Goal: Task Accomplishment & Management: Manage account settings

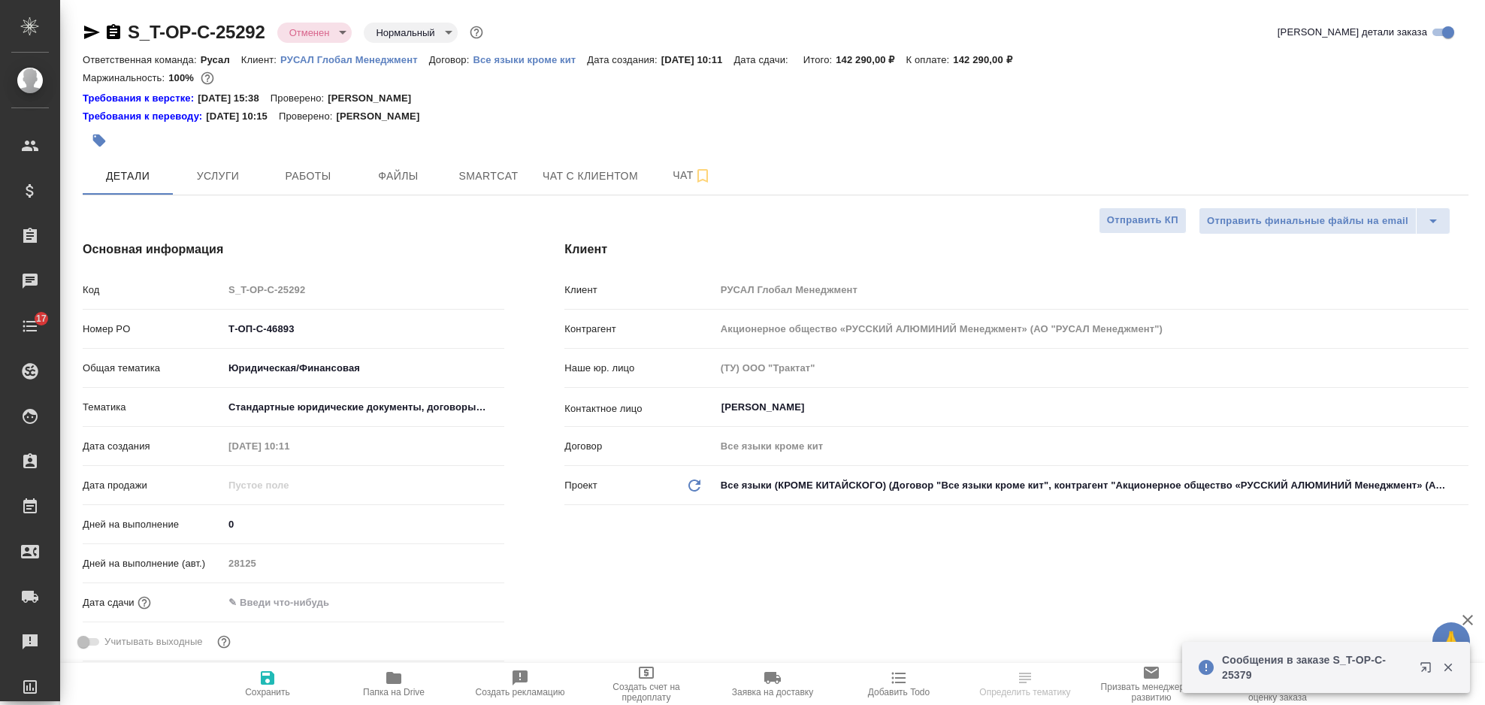
select select "RU"
click at [359, 62] on p "РУСАЛ Глобал Менеджмент" at bounding box center [354, 59] width 149 height 11
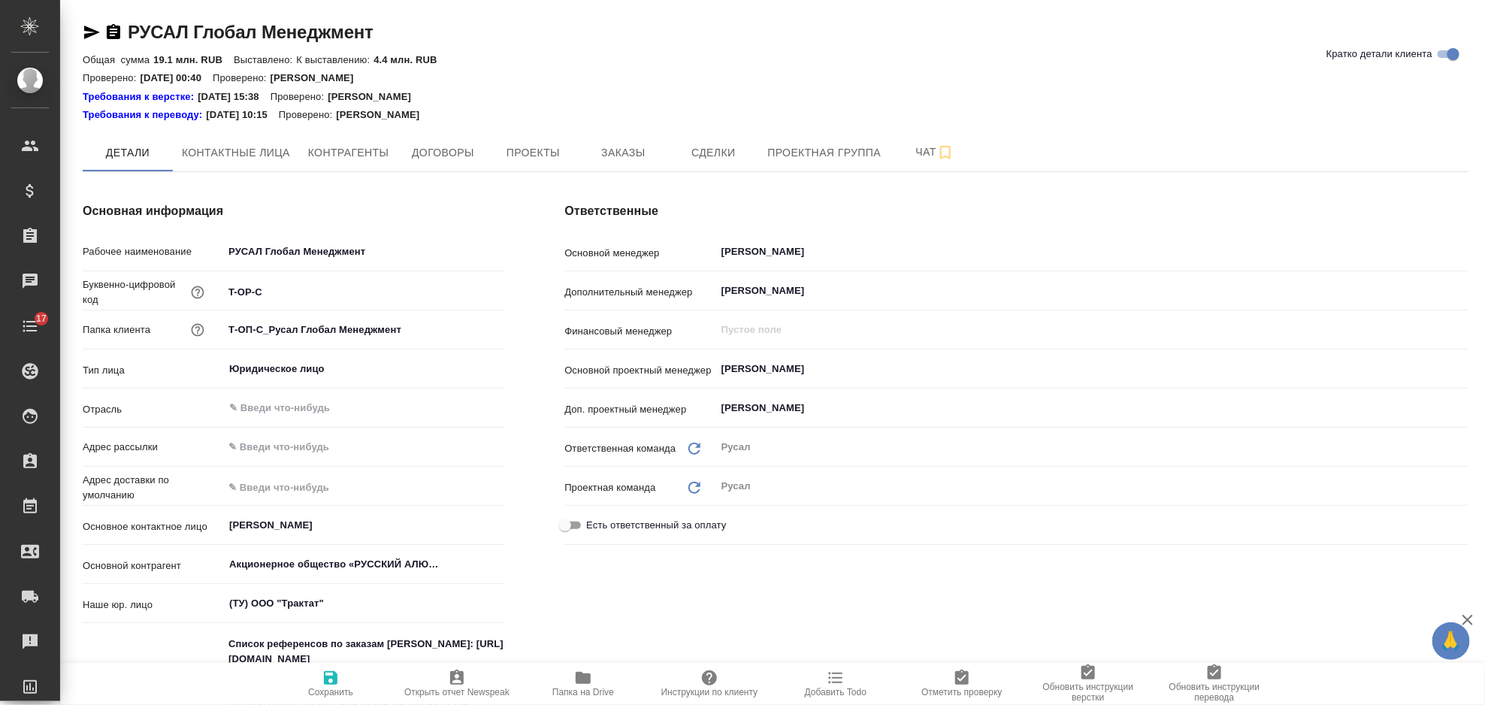
type textarea "x"
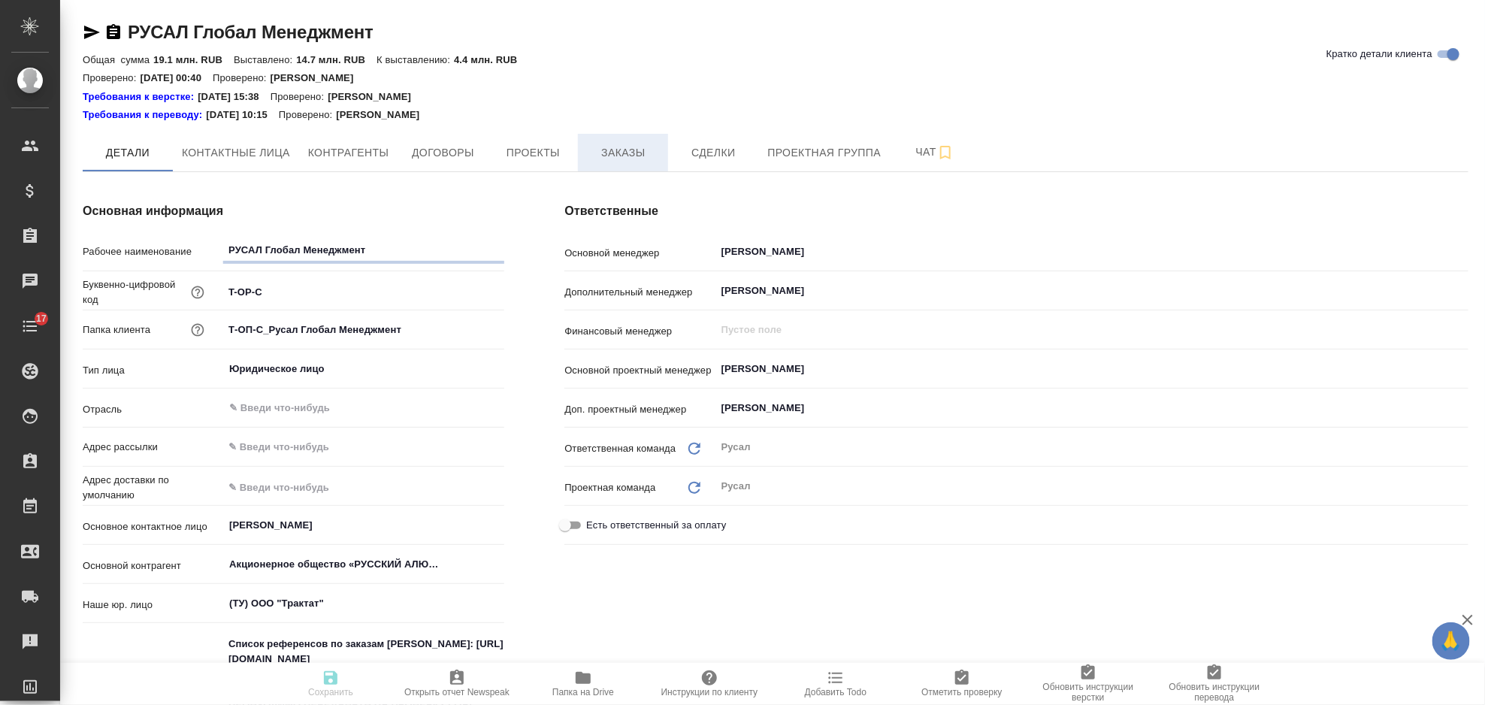
type textarea "x"
click at [622, 145] on span "Заказы" at bounding box center [623, 153] width 72 height 19
type textarea "x"
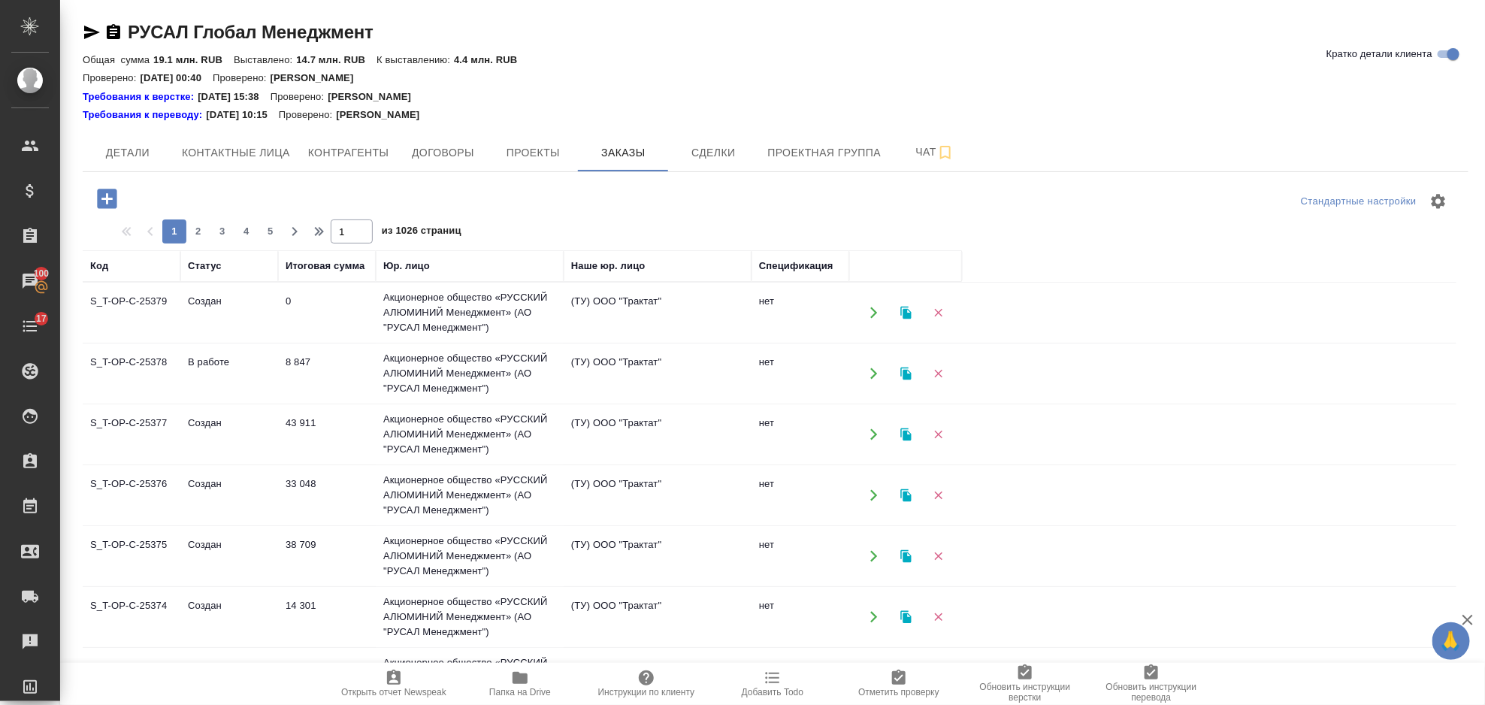
click at [110, 190] on icon "button" at bounding box center [107, 199] width 20 height 20
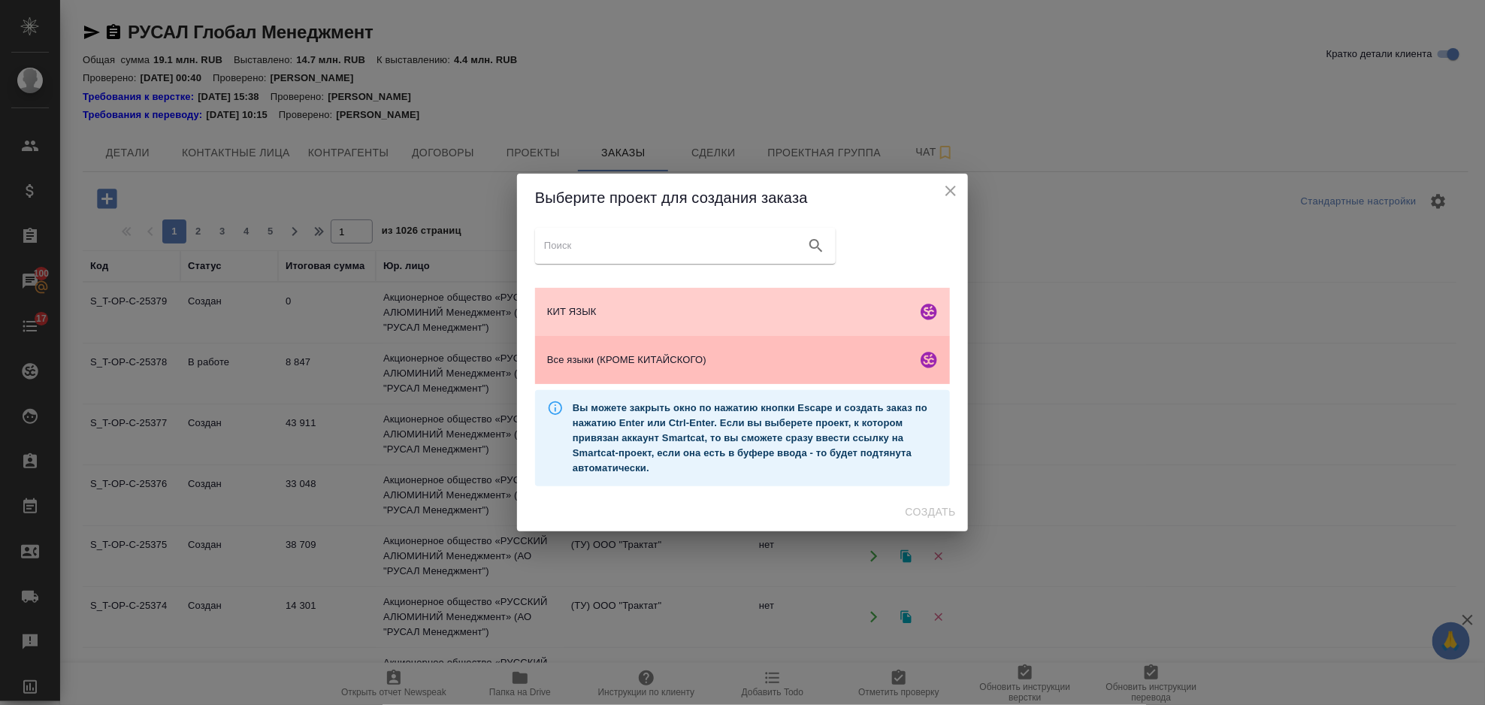
click at [707, 354] on span "Все языки (КРОМЕ КИТАЙСКОГО)" at bounding box center [729, 360] width 364 height 15
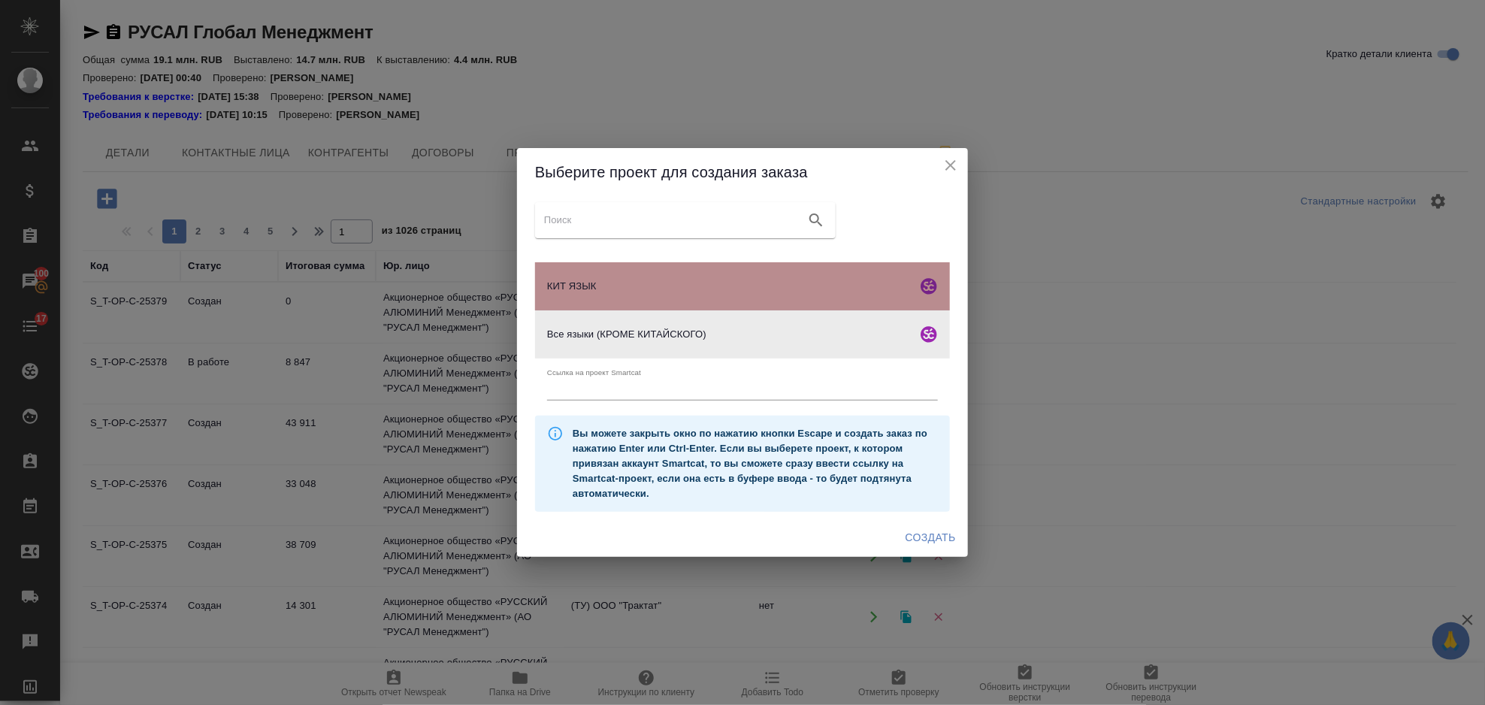
click at [783, 279] on span "КИТ ЯЗЫК" at bounding box center [729, 286] width 364 height 15
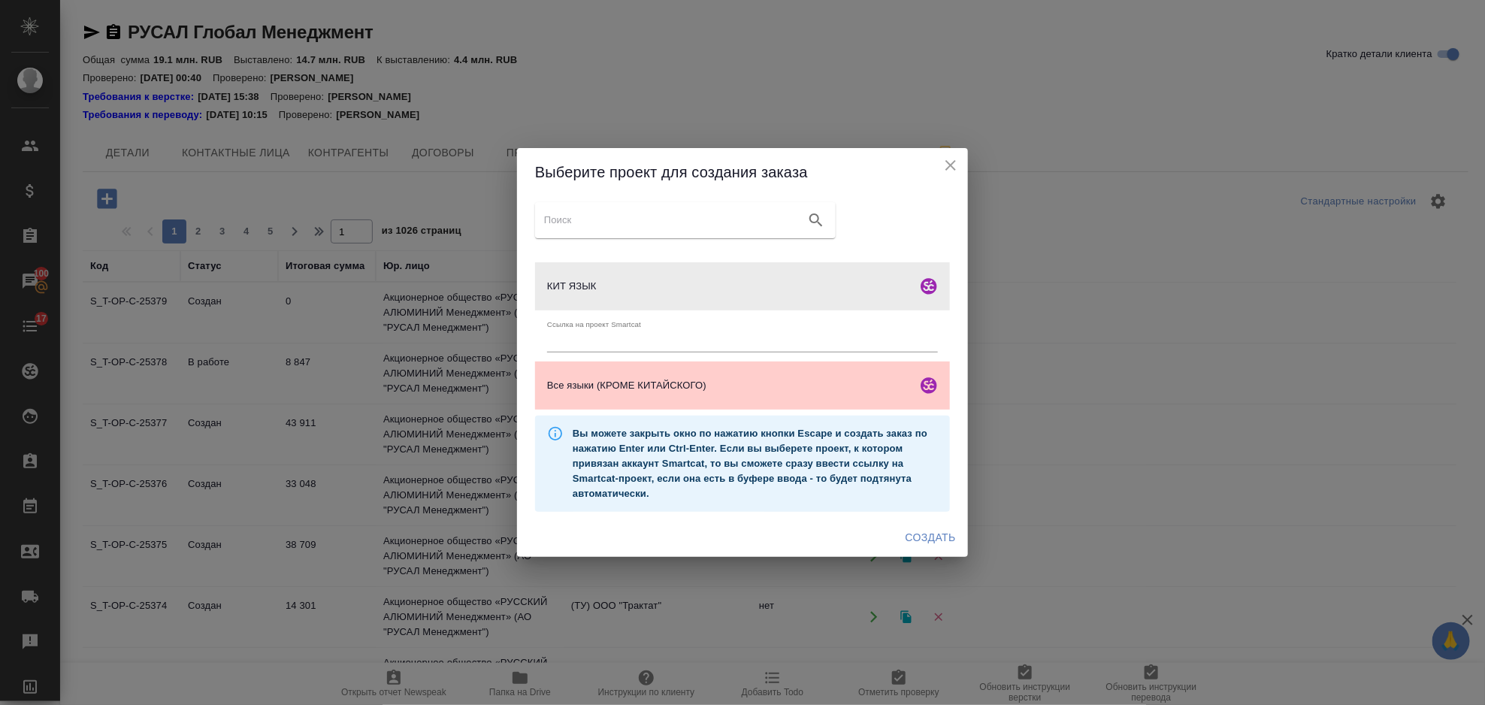
click at [937, 540] on span "Создать" at bounding box center [931, 537] width 50 height 19
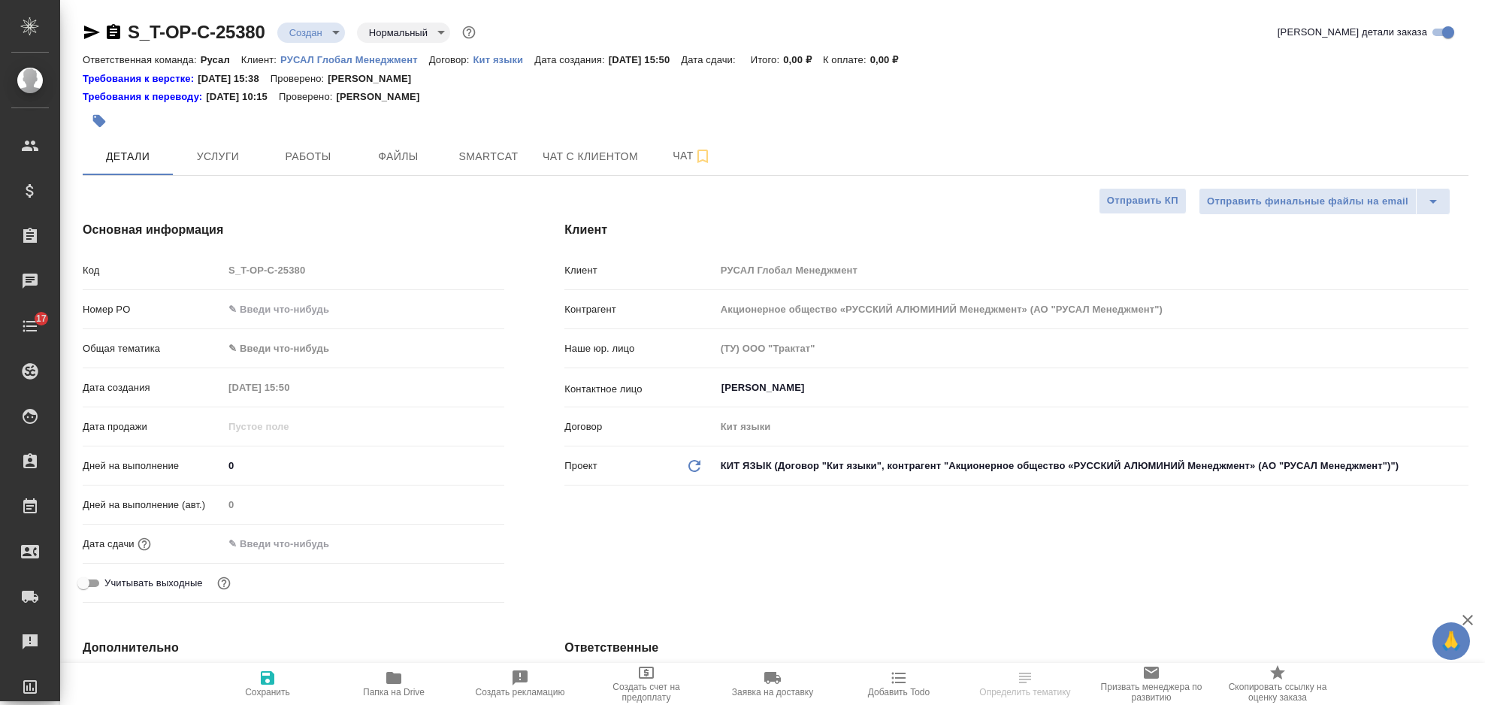
select select "RU"
click at [276, 320] on div "Номер PO" at bounding box center [294, 309] width 422 height 26
click at [275, 312] on input "text" at bounding box center [364, 309] width 280 height 22
type input "23 книга"
click at [264, 670] on icon "button" at bounding box center [268, 678] width 18 height 18
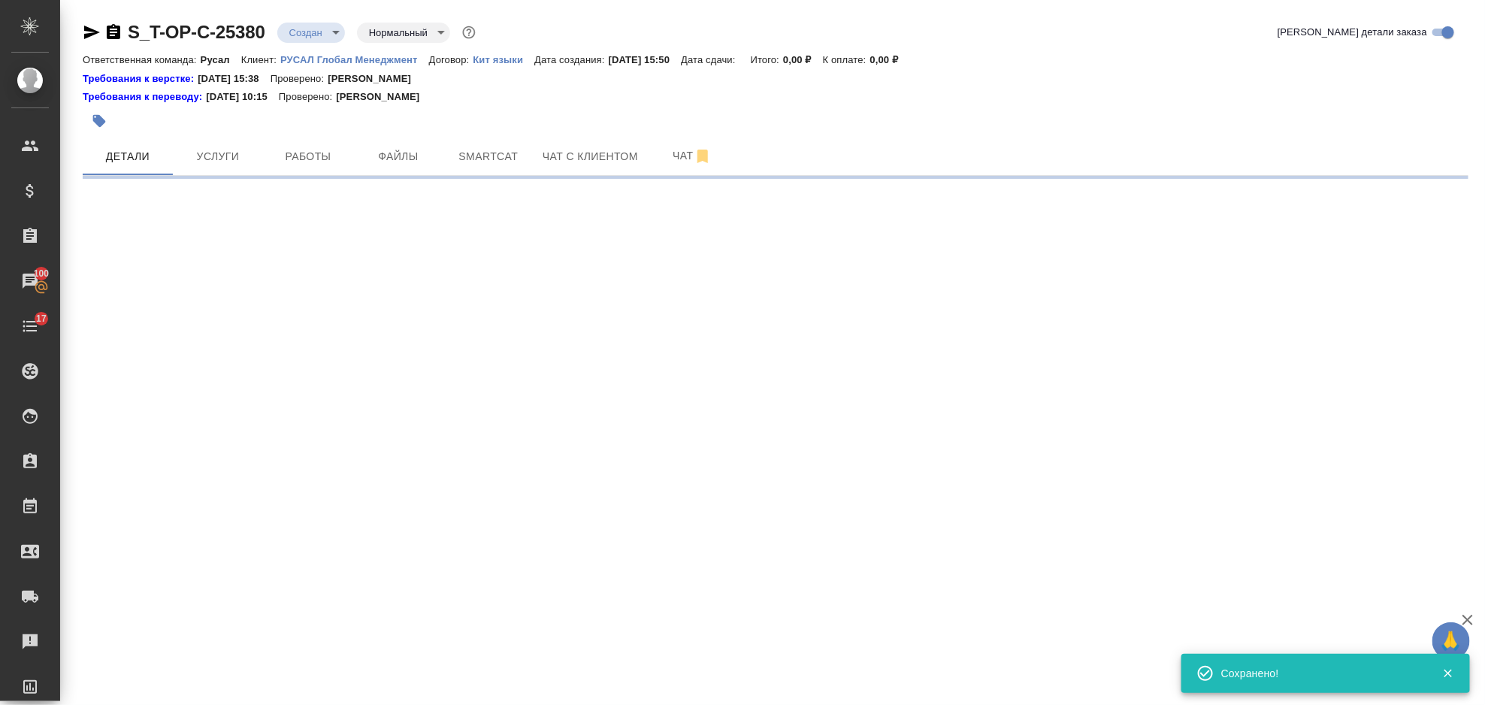
select select "RU"
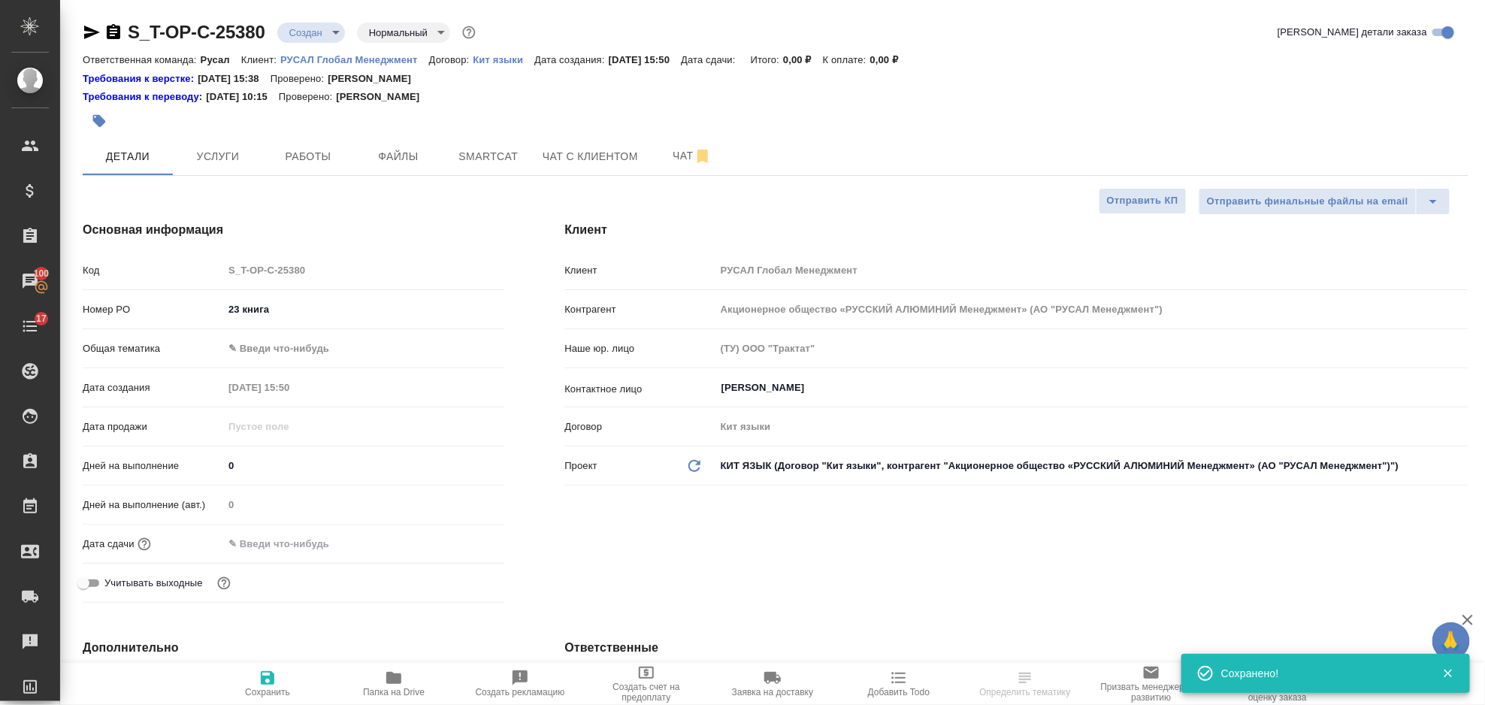
type textarea "x"
click at [330, 350] on body "🙏 .cls-1 fill:#fff; AWATERA Gorlenko Yuliua Клиенты Спецификации Заказы 100 Чат…" at bounding box center [742, 352] width 1485 height 705
click at [298, 438] on div ".cls-1 fill:#fff; AWATERA Gorlenko Yuliua Клиенты Спецификации Заказы 100 Чаты …" at bounding box center [742, 352] width 1485 height 705
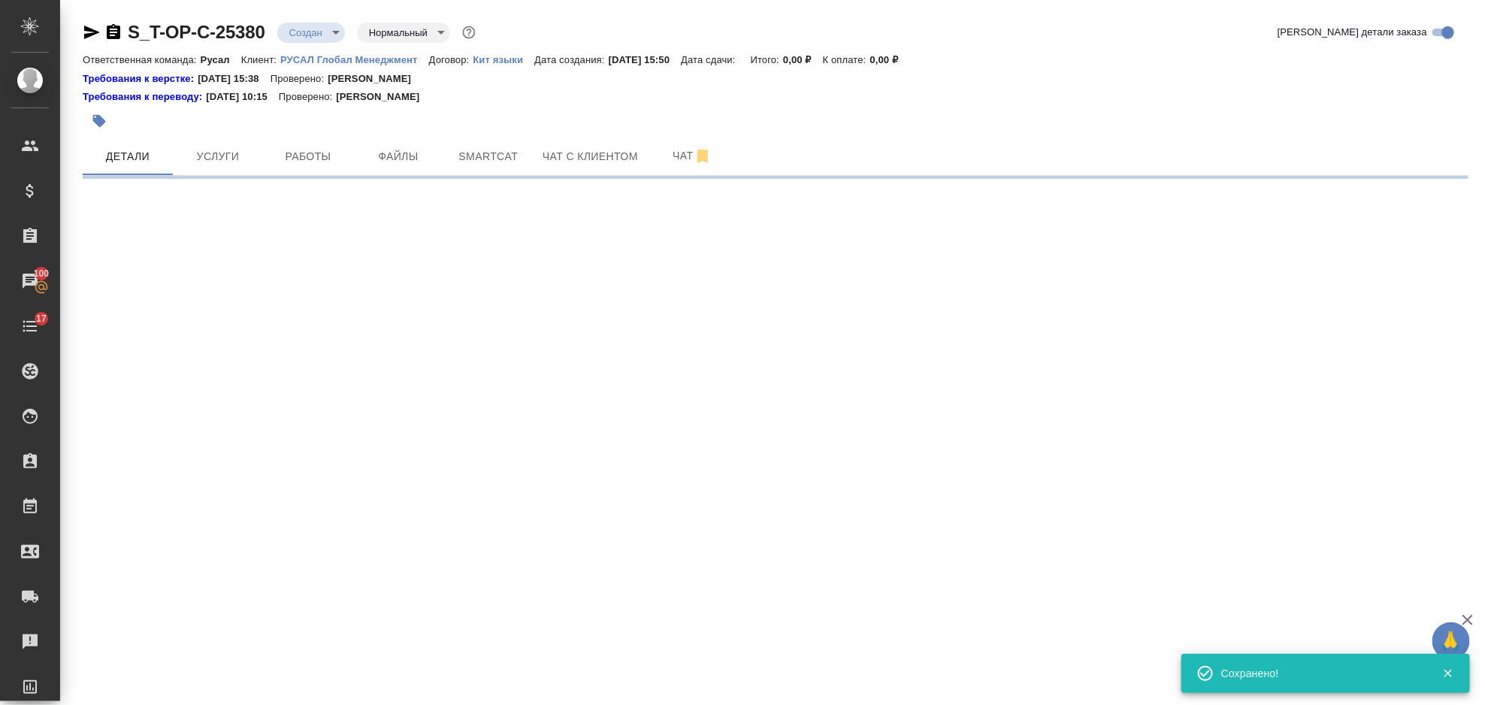
select select "RU"
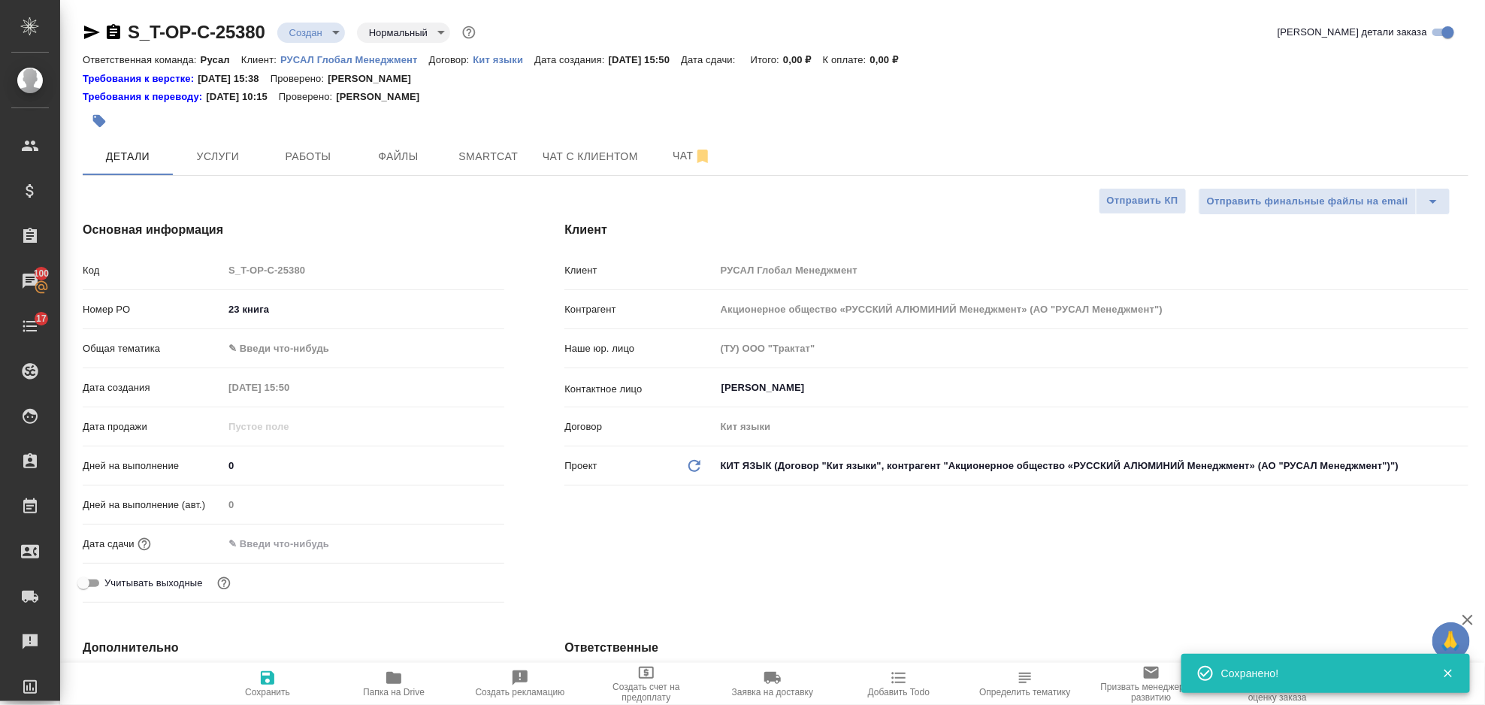
type textarea "x"
click at [286, 344] on body "🙏 .cls-1 fill:#fff; AWATERA Gorlenko Yuliua Клиенты Спецификации Заказы 100 Чат…" at bounding box center [742, 352] width 1485 height 705
click at [294, 373] on li "Локализация" at bounding box center [363, 373] width 281 height 24
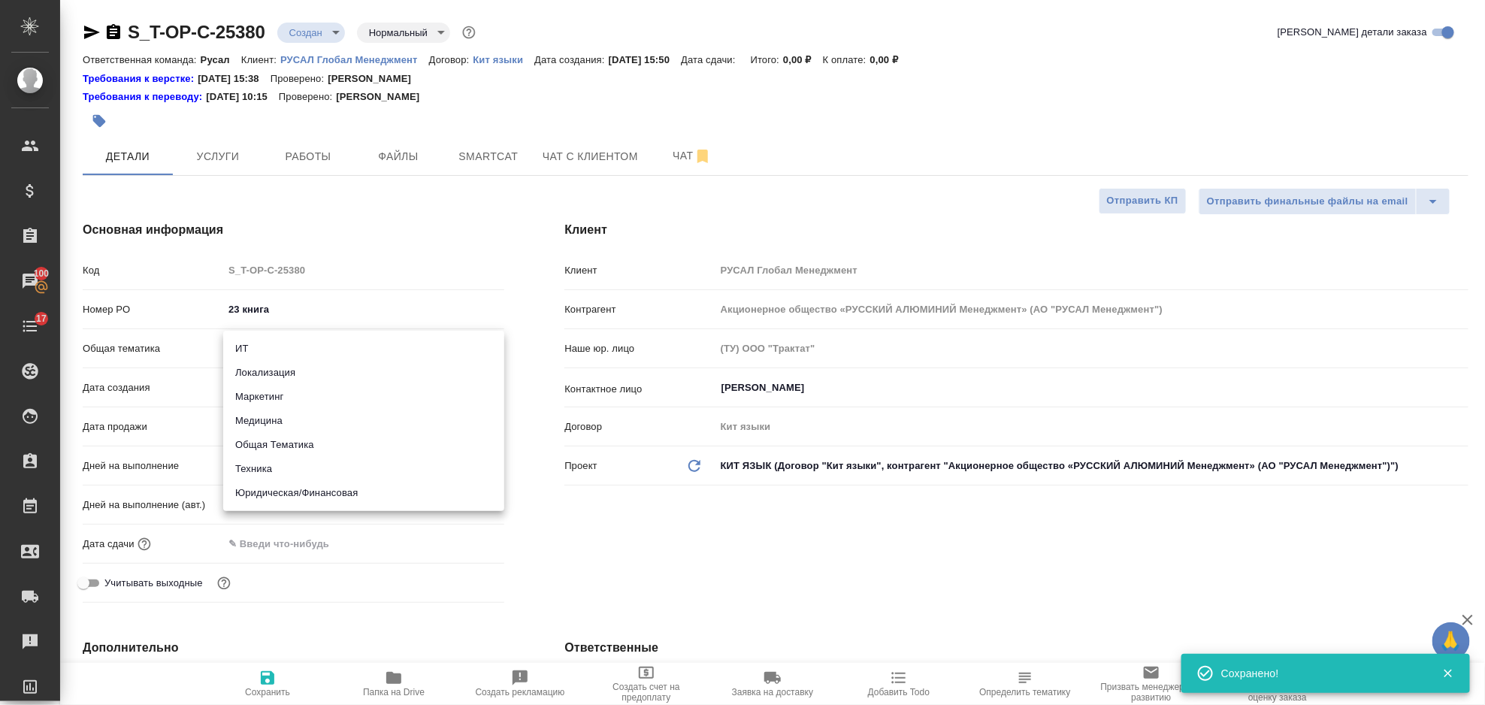
type input "local"
type textarea "x"
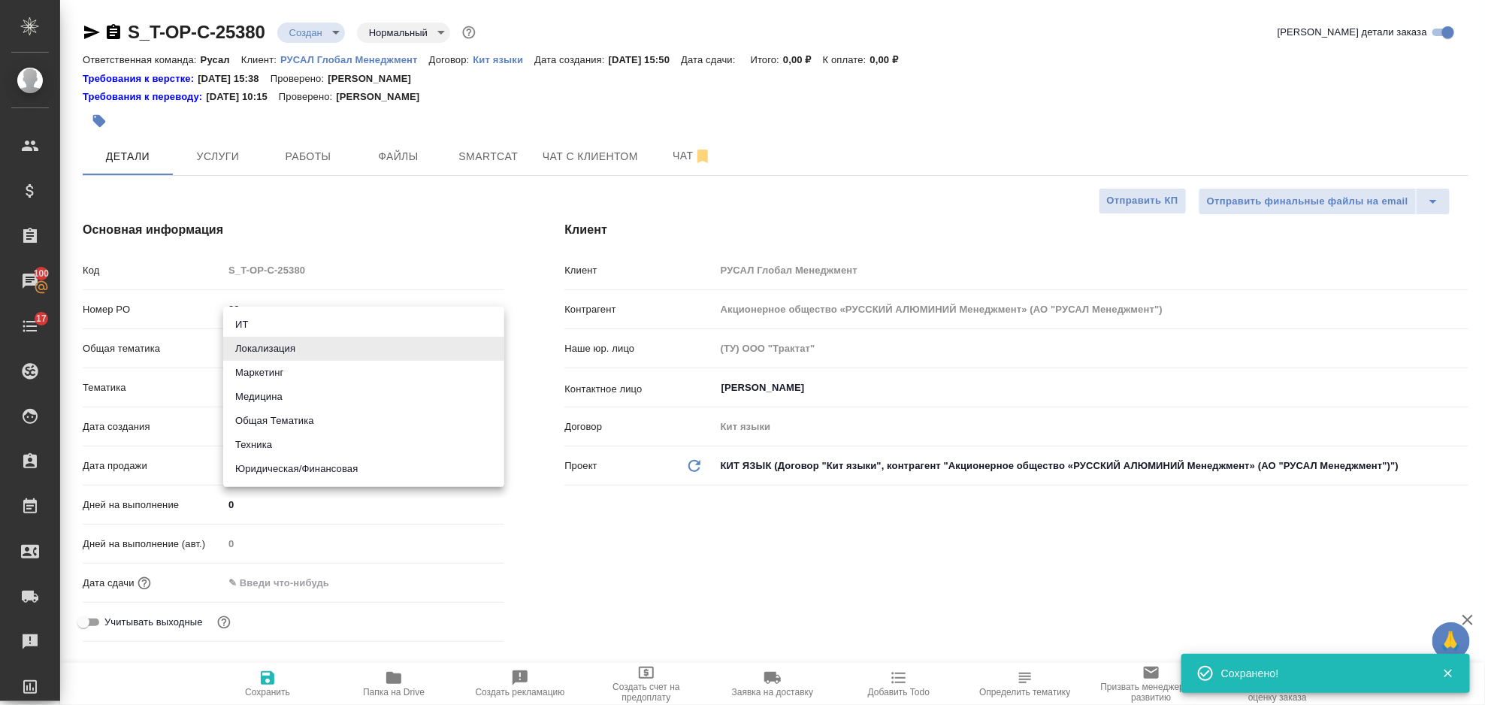
click at [289, 344] on body "🙏 .cls-1 fill:#fff; AWATERA Gorlenko Yuliua Клиенты Спецификации Заказы 100 Чат…" at bounding box center [742, 352] width 1485 height 705
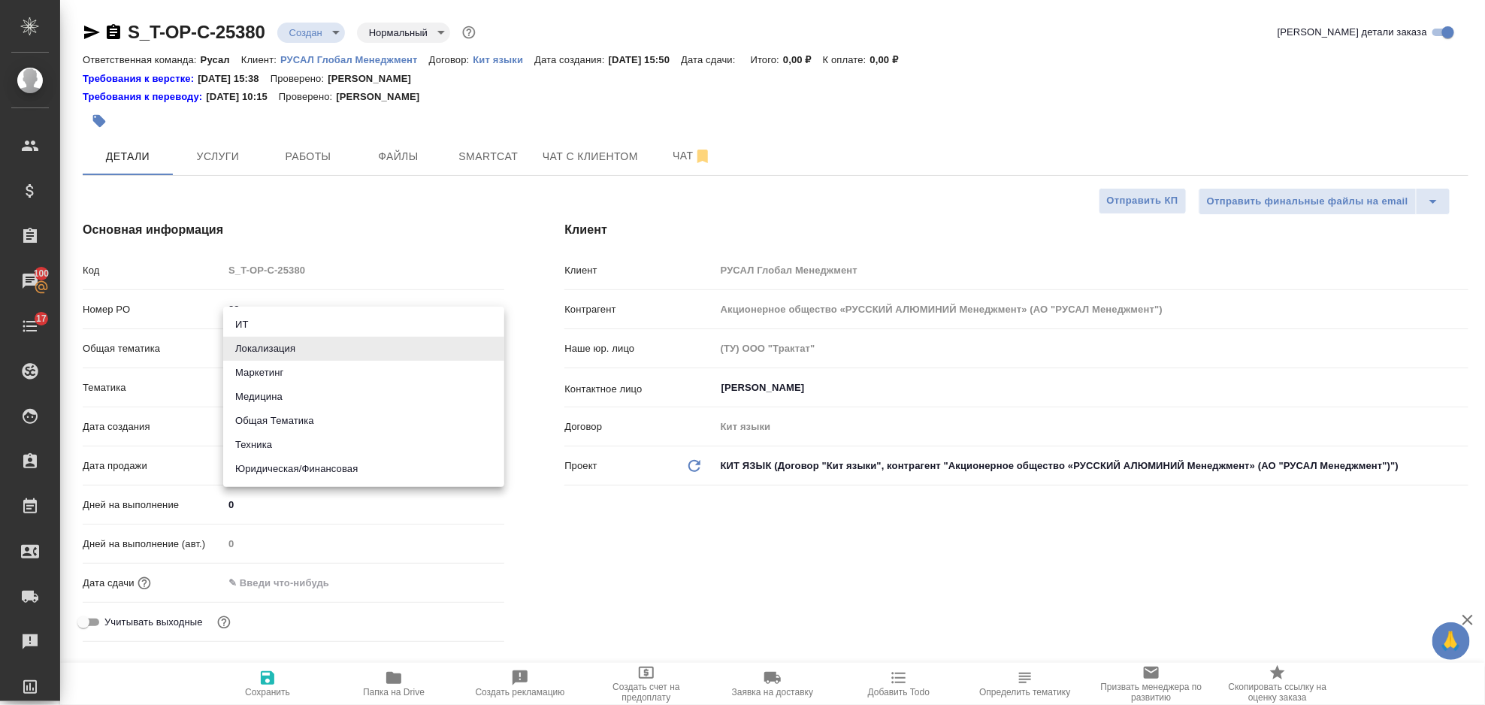
click at [300, 421] on li "Общая Тематика" at bounding box center [363, 421] width 281 height 24
type input "obtem"
type textarea "x"
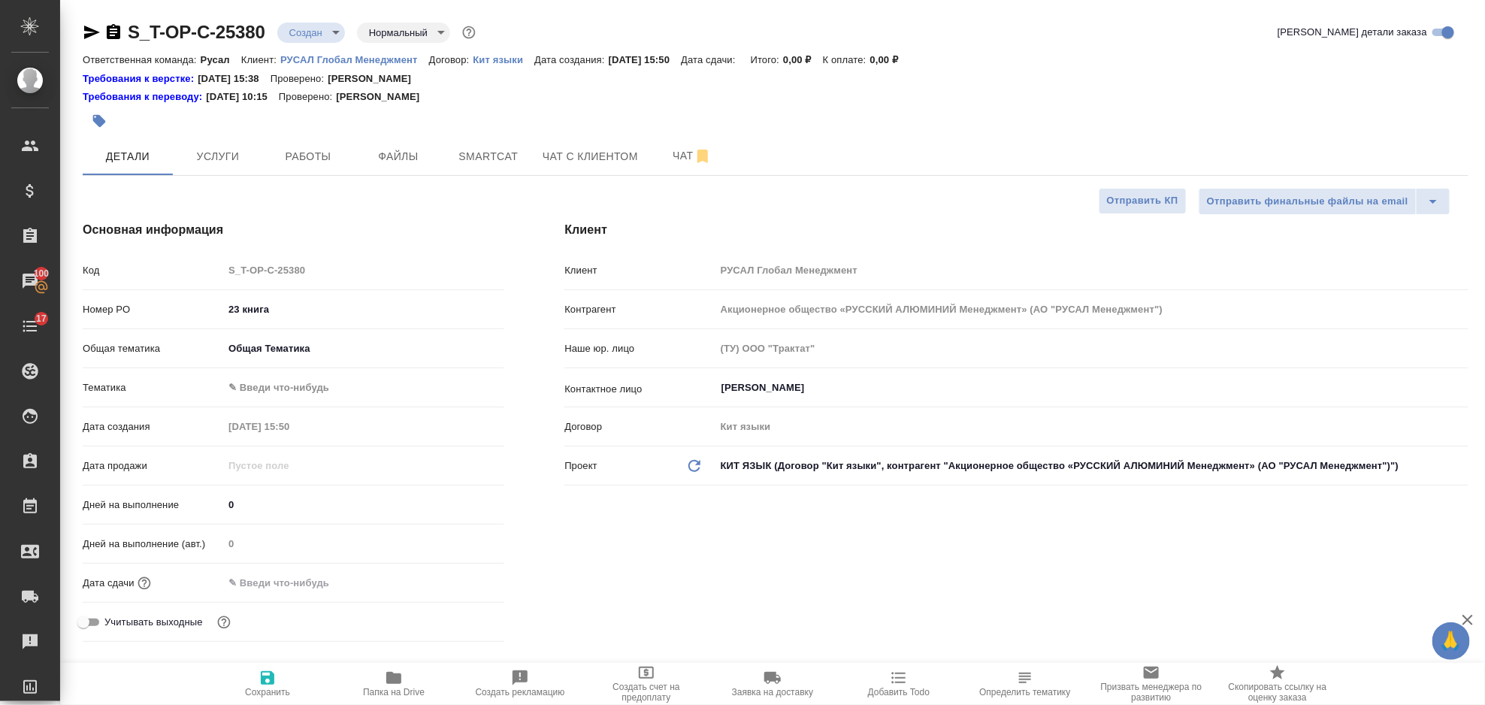
click at [286, 386] on body "🙏 .cls-1 fill:#fff; AWATERA Gorlenko Yuliua Клиенты Спецификации Заказы 100 Чат…" at bounding box center [742, 352] width 1485 height 705
click at [295, 392] on li "Общая Тематика" at bounding box center [363, 388] width 281 height 24
type textarea "x"
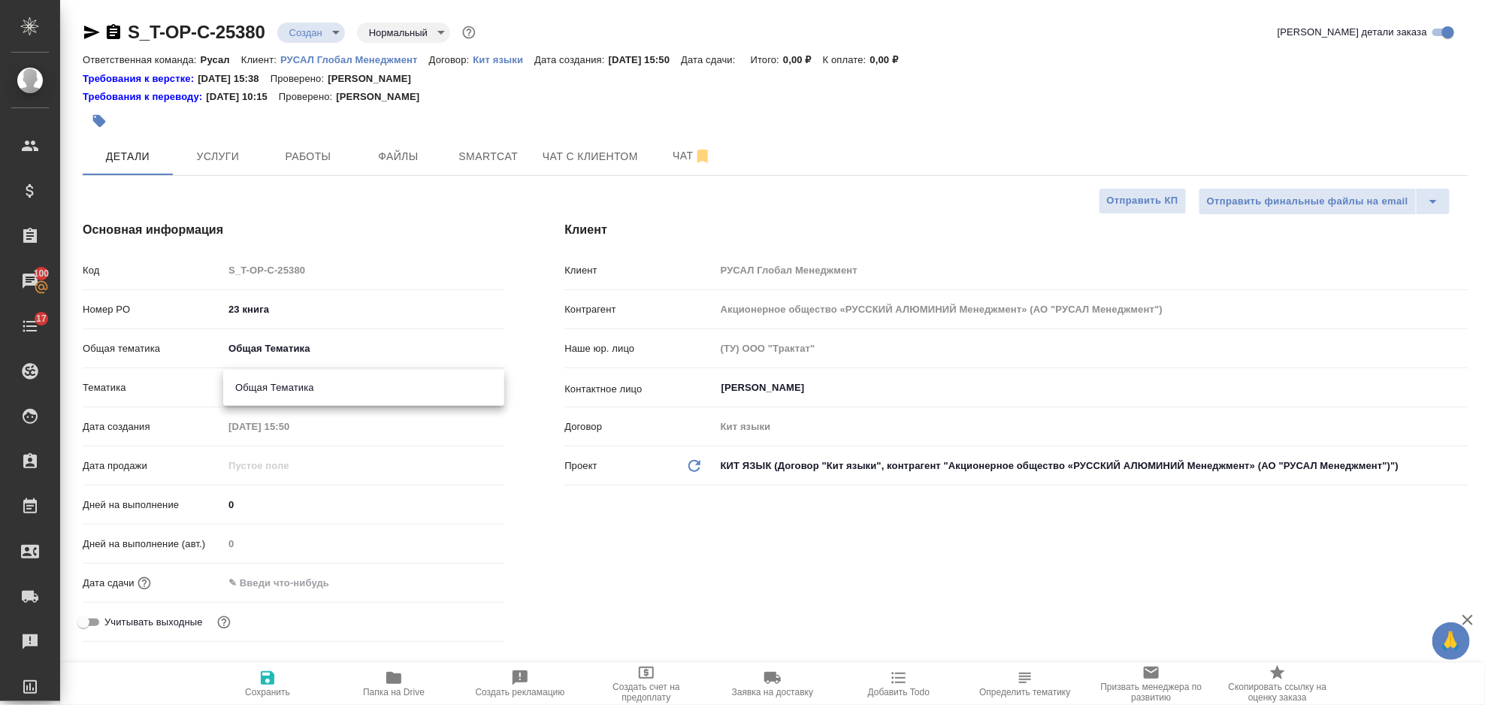
type input "6012b1ca196b0e5c9229a120"
click at [306, 587] on input "text" at bounding box center [290, 583] width 132 height 22
click at [452, 579] on div at bounding box center [363, 582] width 281 height 23
click at [466, 583] on icon "button" at bounding box center [461, 581] width 14 height 15
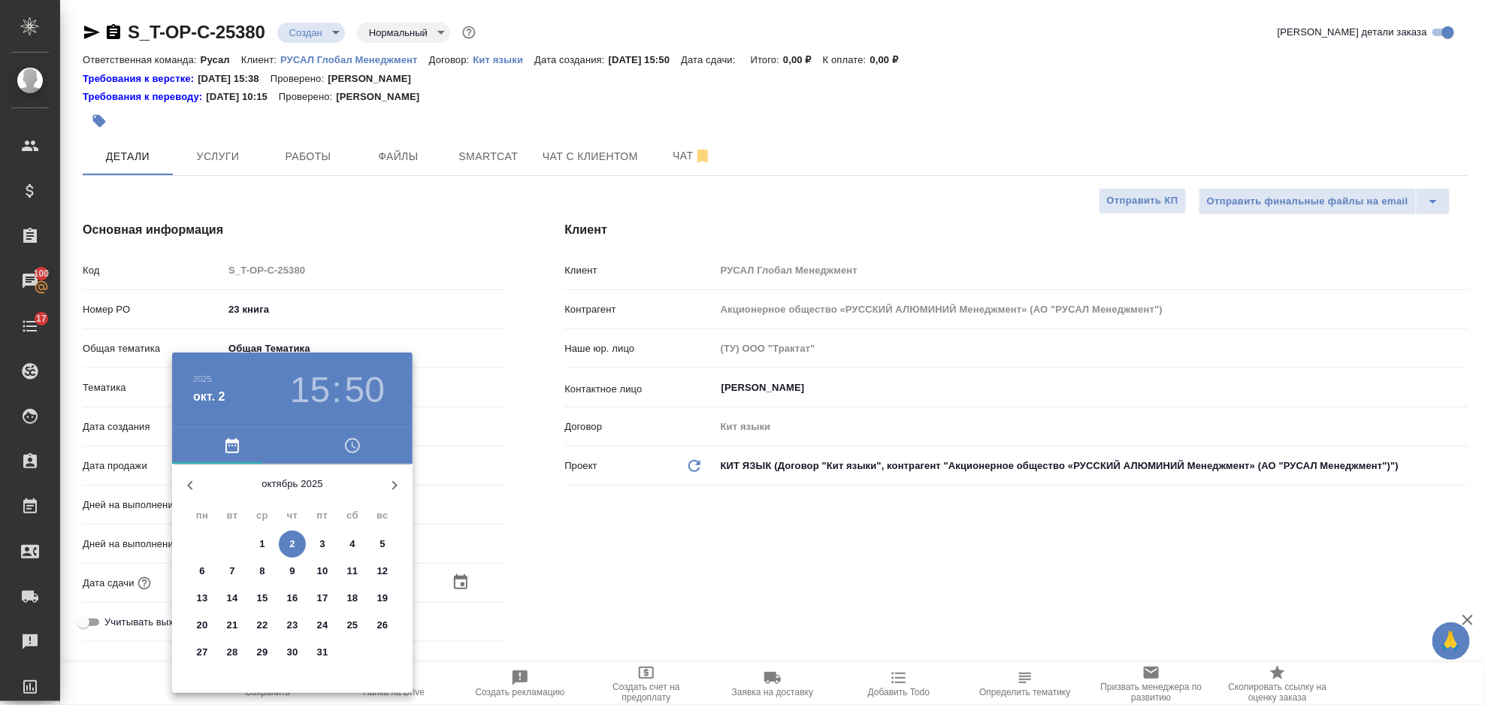
click at [209, 572] on span "6" at bounding box center [202, 571] width 27 height 15
type input "06.10.2025 15:50"
type textarea "x"
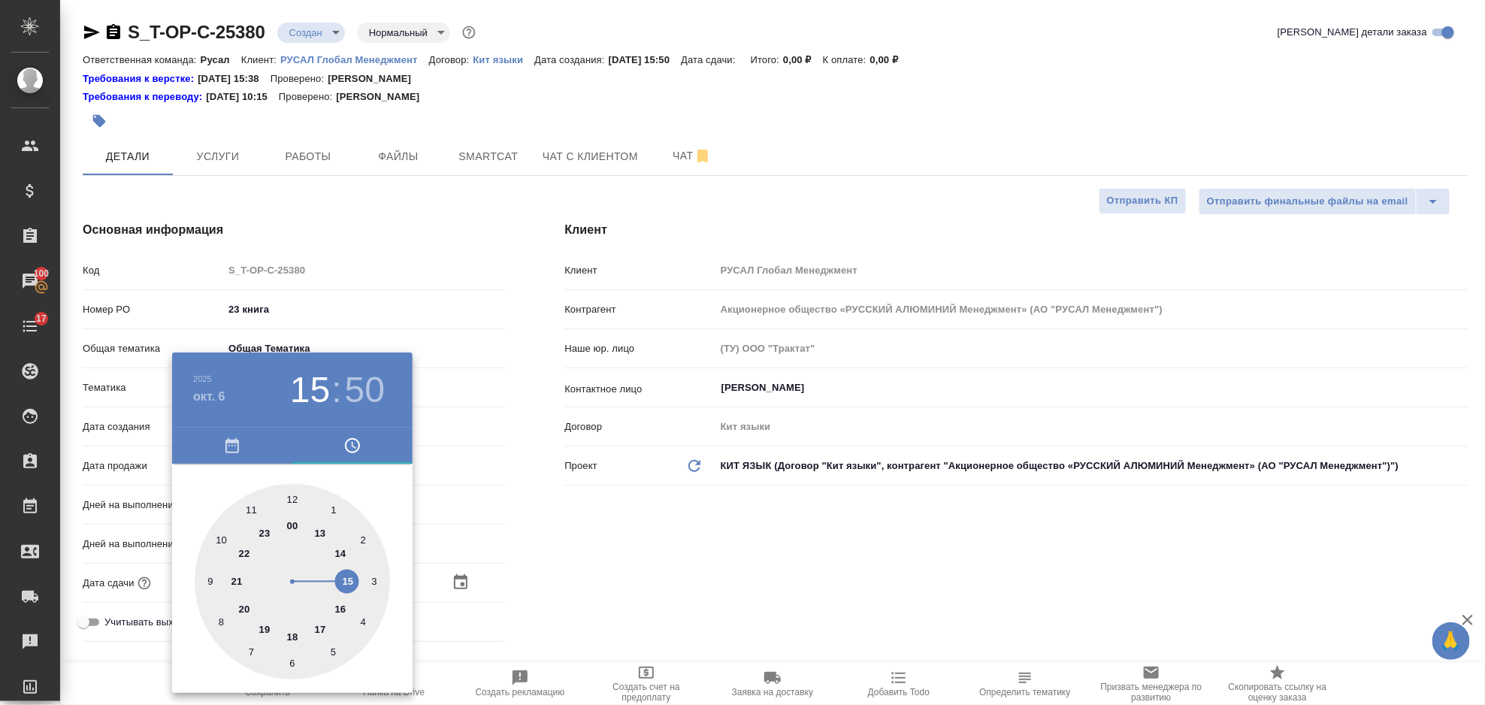
click at [295, 503] on div at bounding box center [292, 581] width 195 height 195
type input "06.10.2025 12:50"
type textarea "x"
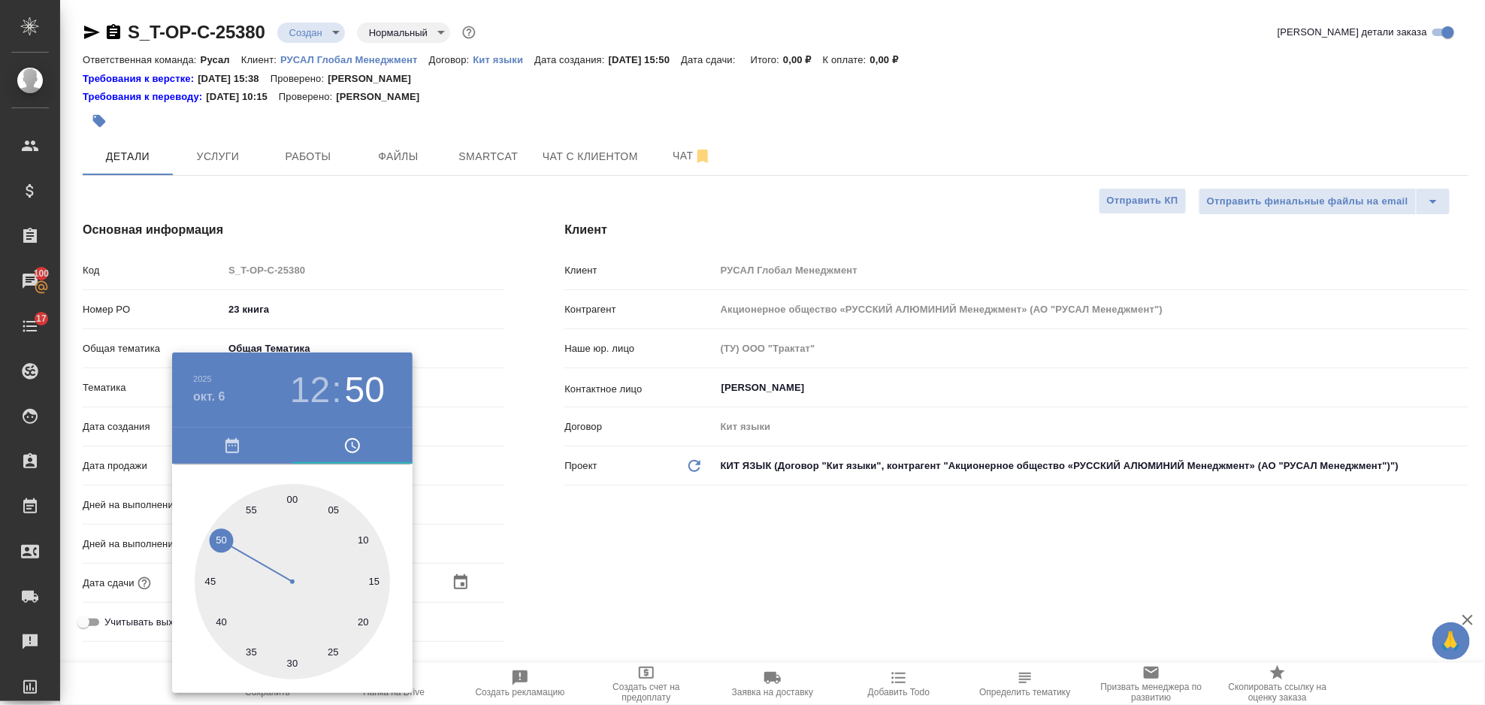
click at [295, 498] on div at bounding box center [292, 581] width 195 height 195
type input "06.10.2025 12:00"
type textarea "x"
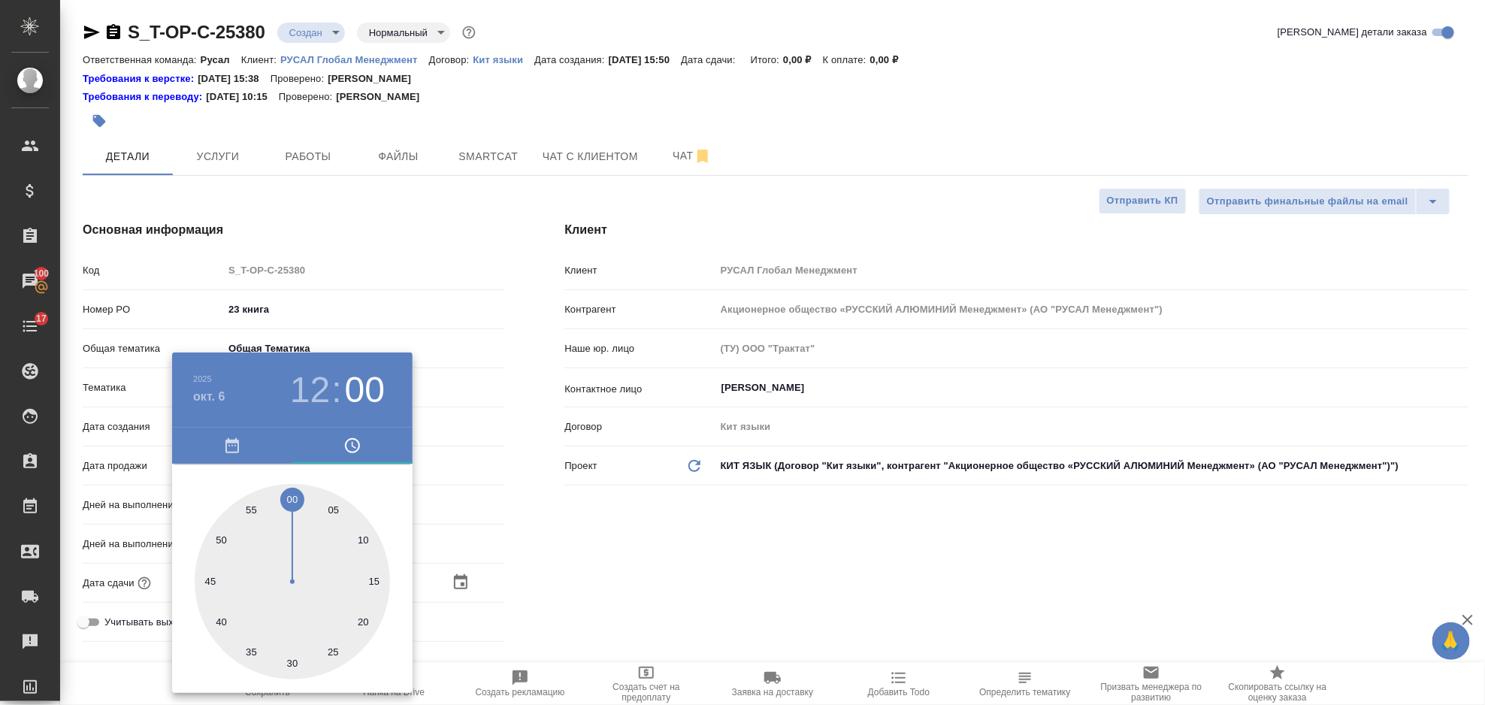
click at [640, 542] on div at bounding box center [742, 352] width 1485 height 705
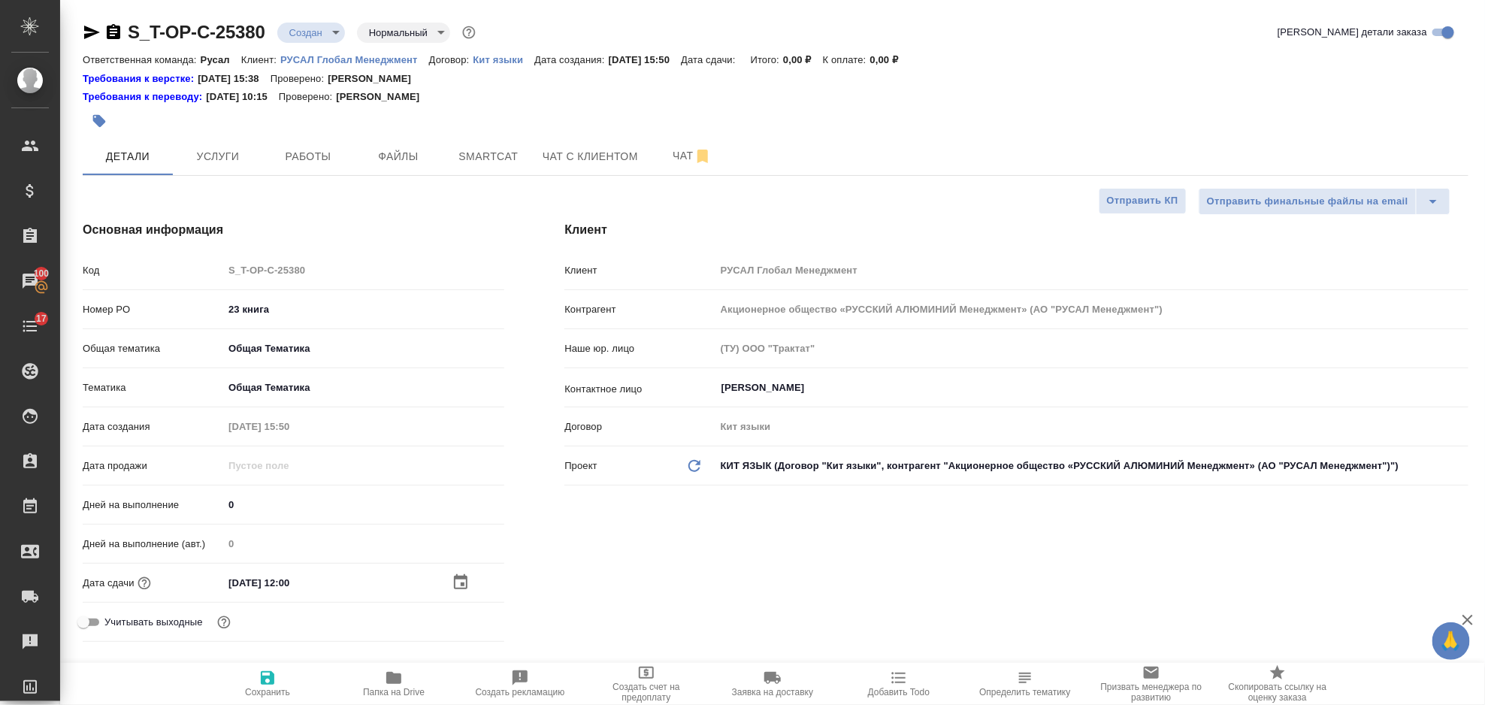
click at [272, 676] on icon "button" at bounding box center [268, 678] width 14 height 14
type textarea "x"
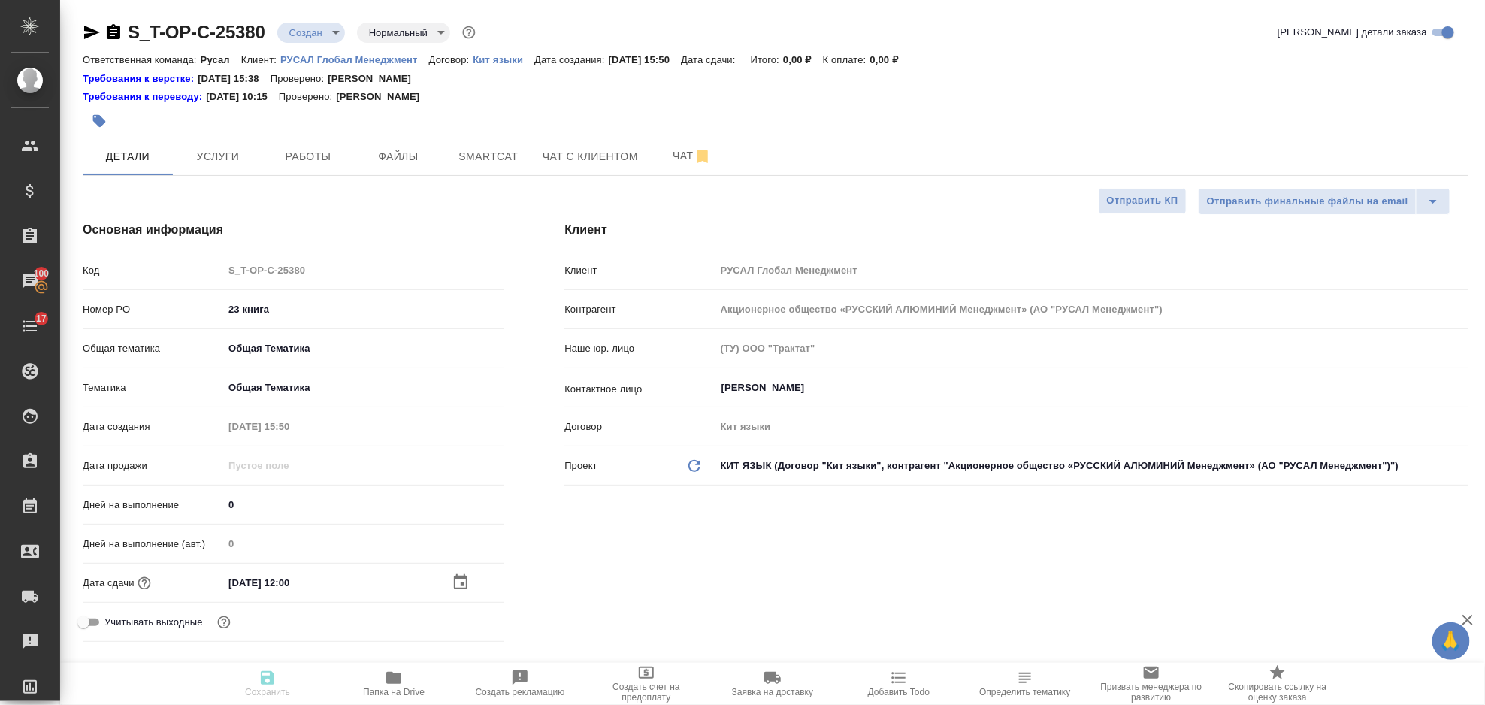
type textarea "x"
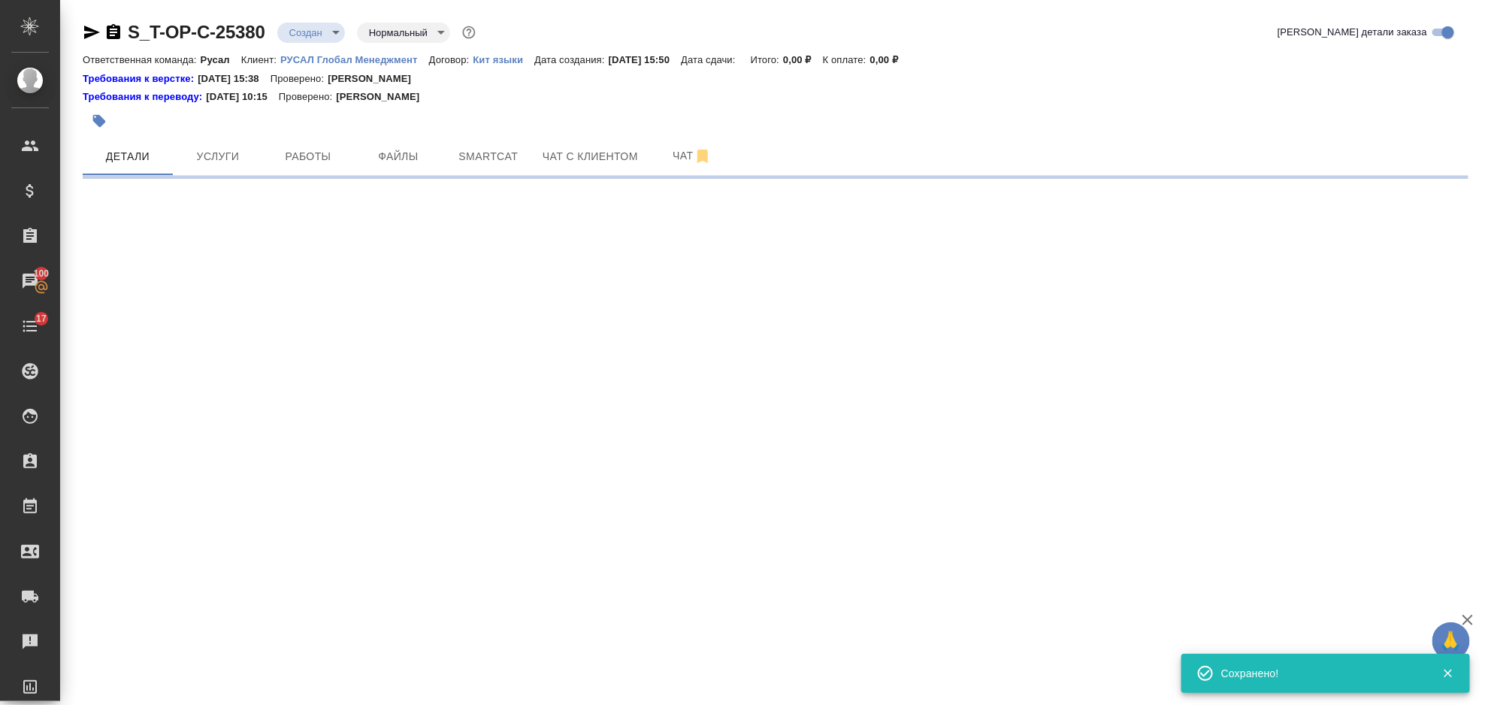
select select "RU"
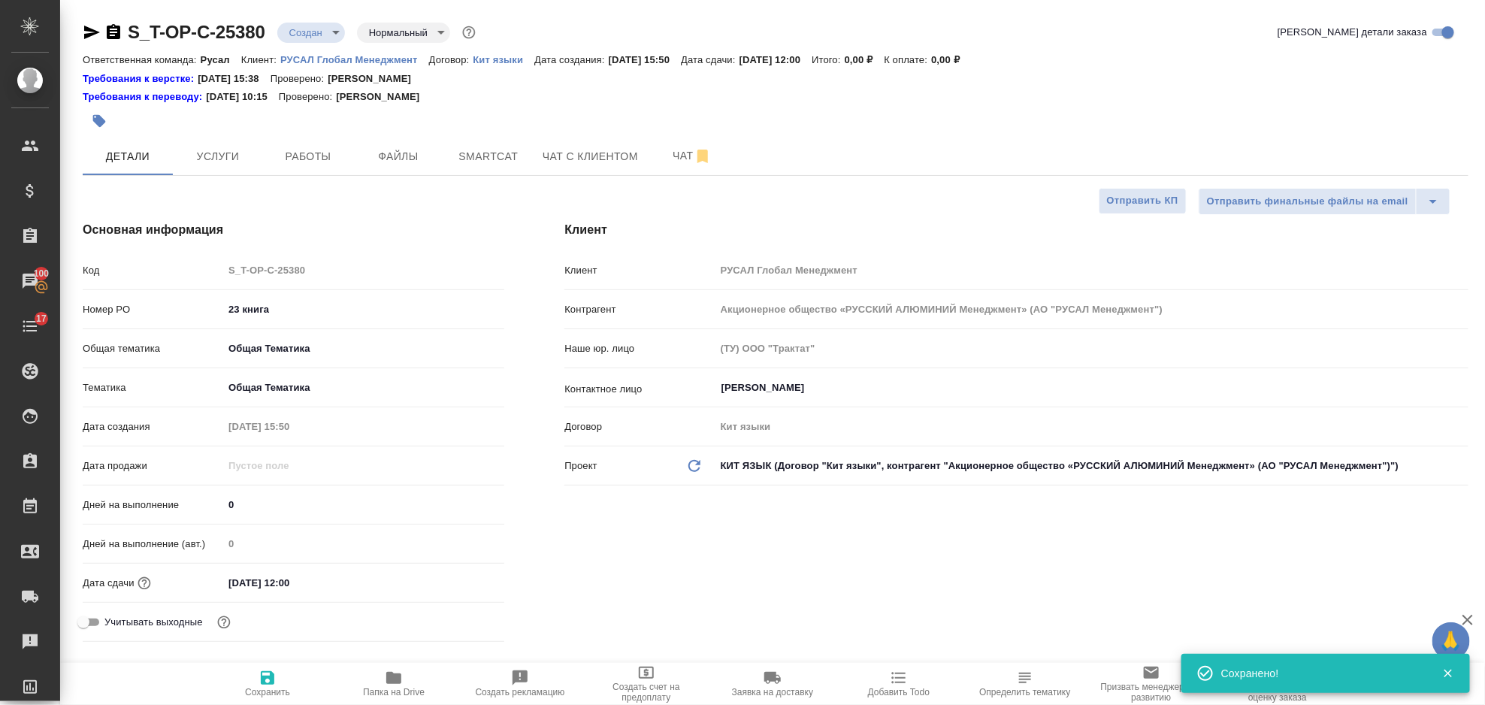
type textarea "x"
click at [398, 676] on icon "button" at bounding box center [393, 678] width 15 height 12
type textarea "x"
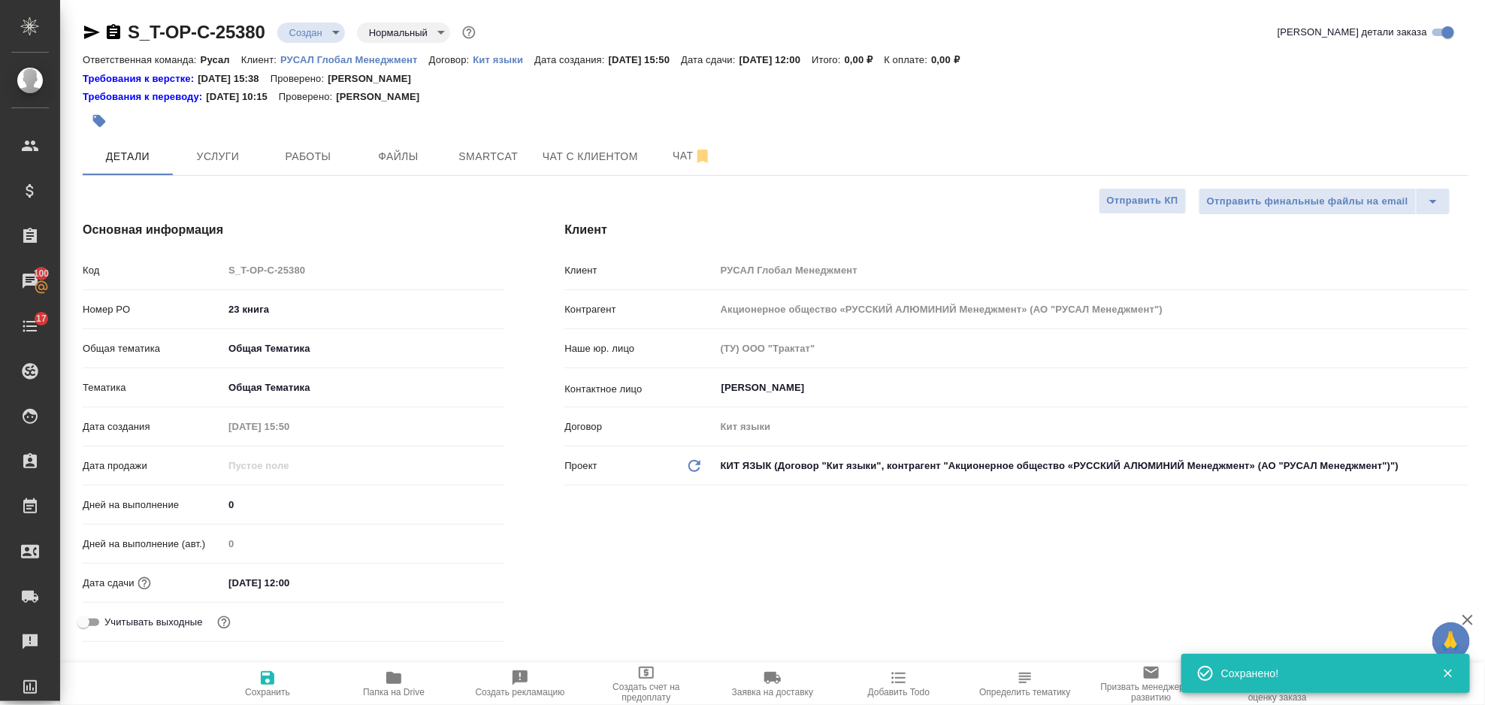
type textarea "x"
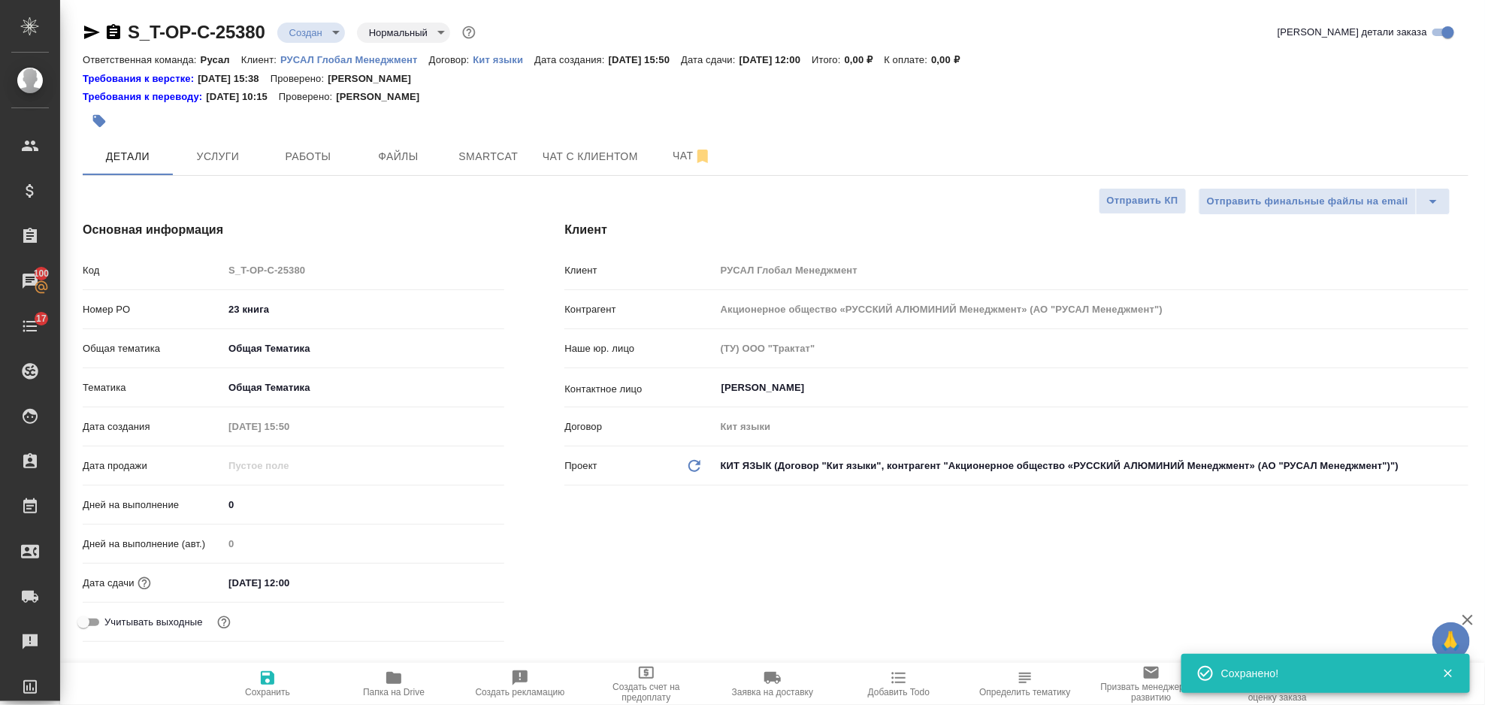
click at [92, 37] on icon "button" at bounding box center [92, 32] width 18 height 18
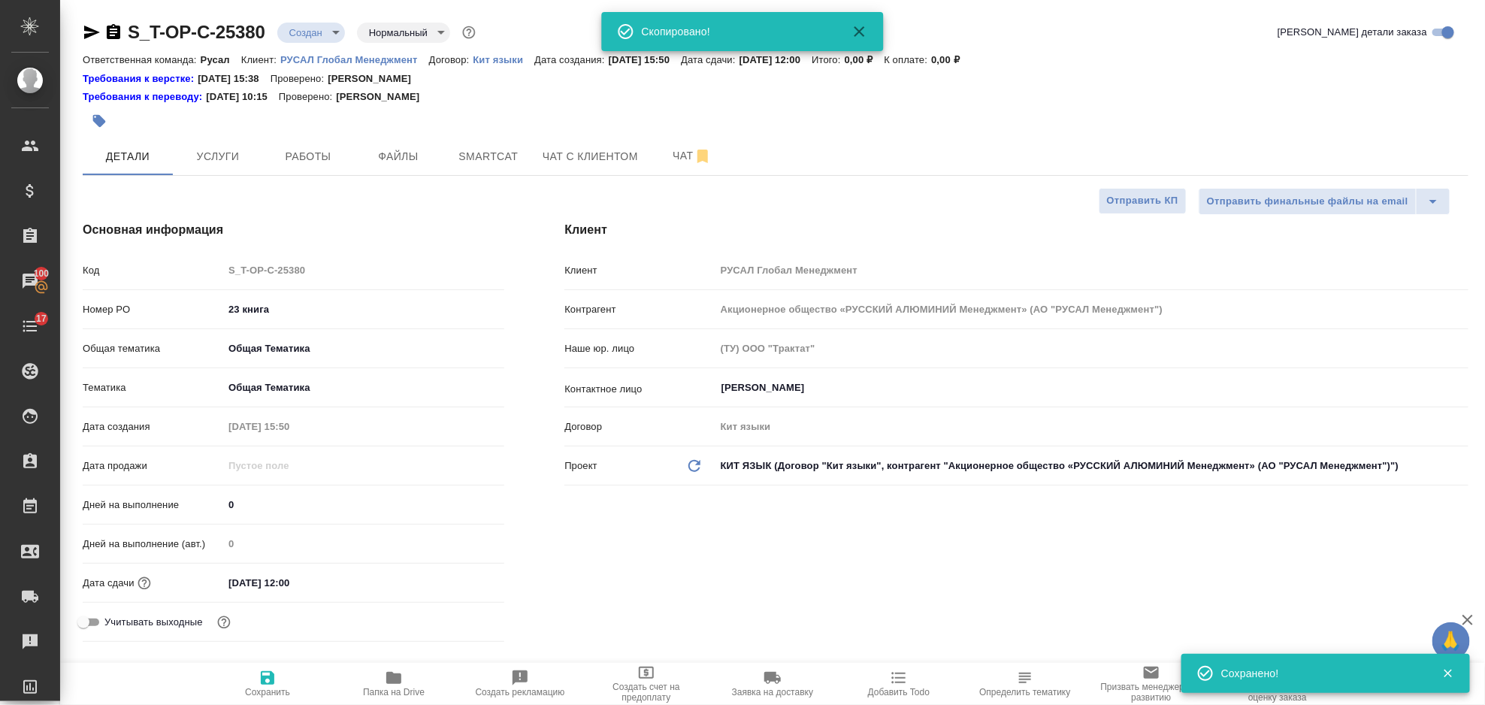
type textarea "x"
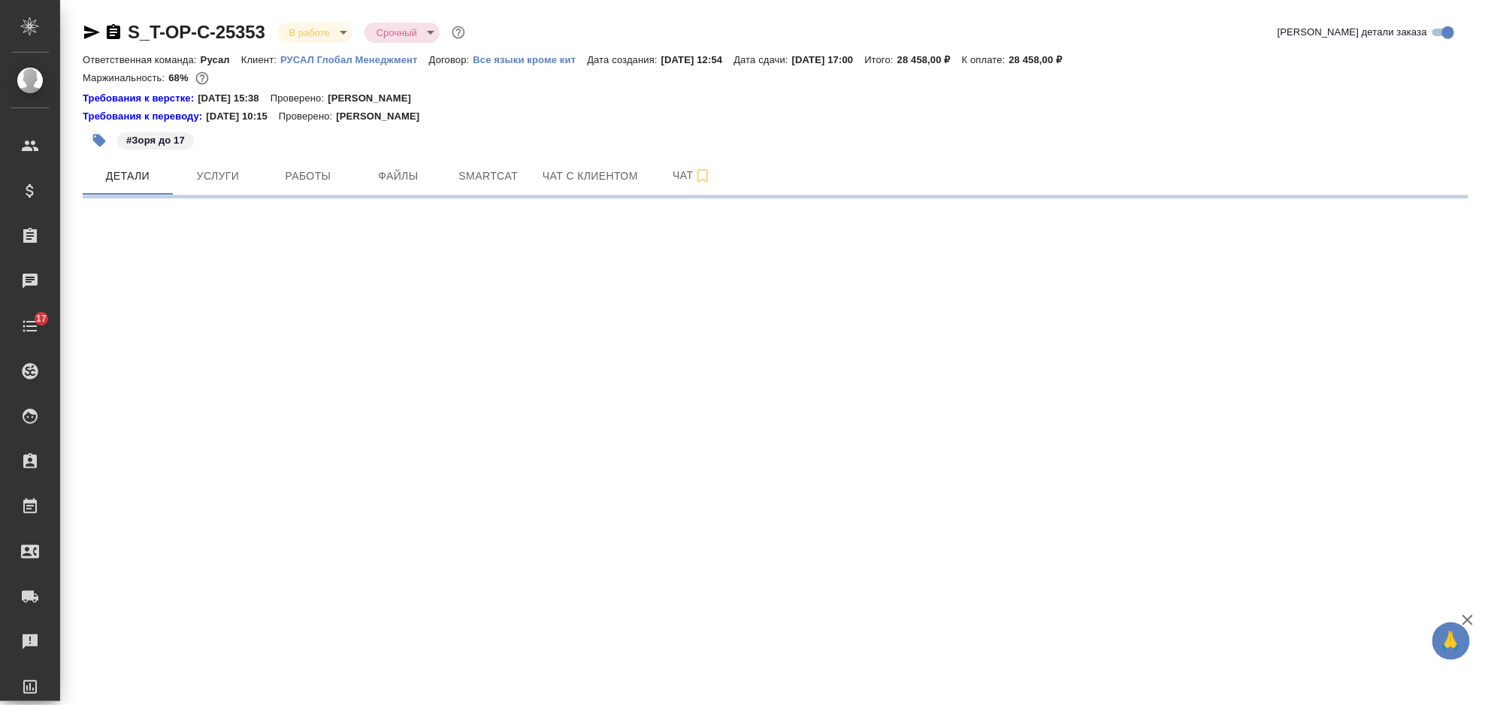
select select "RU"
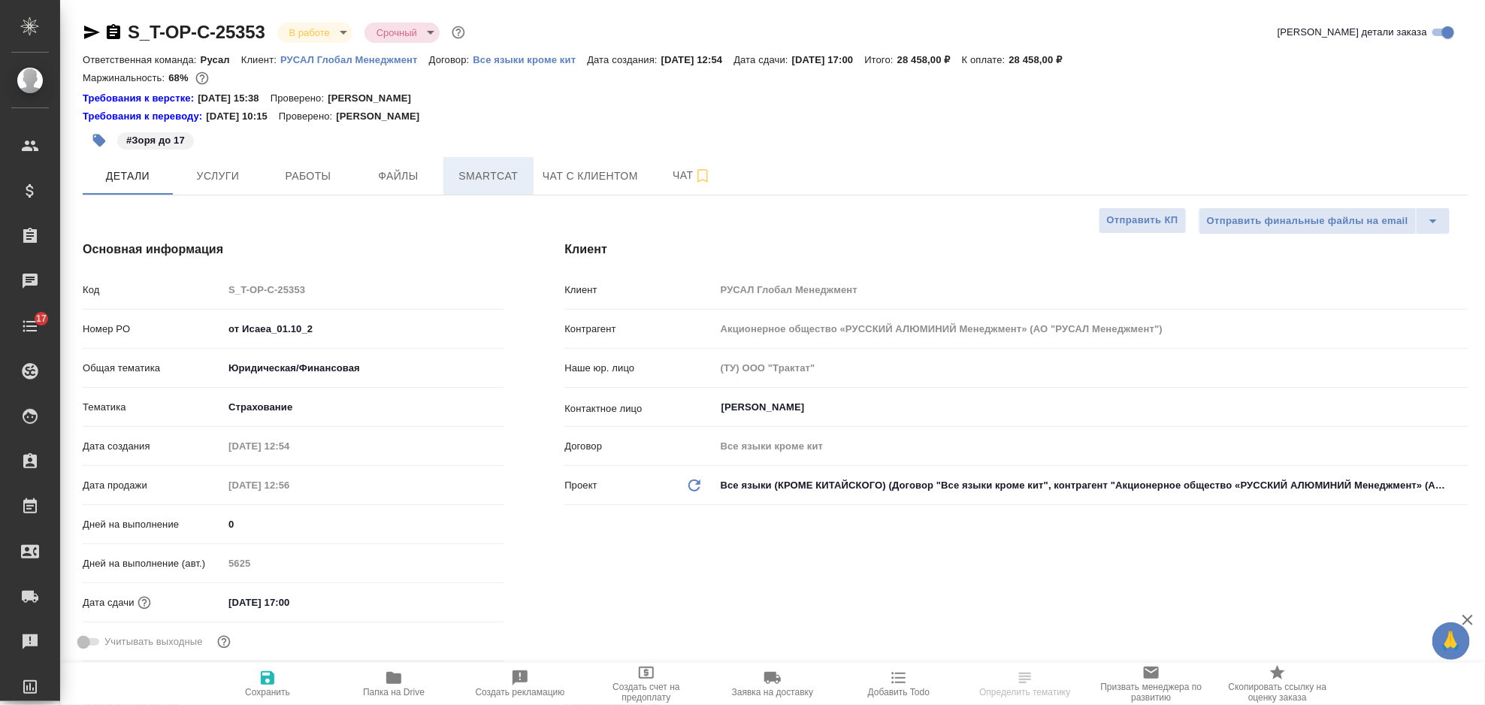
type textarea "x"
type input "[PERSON_NAME]"
type input "Журавлева Александра"
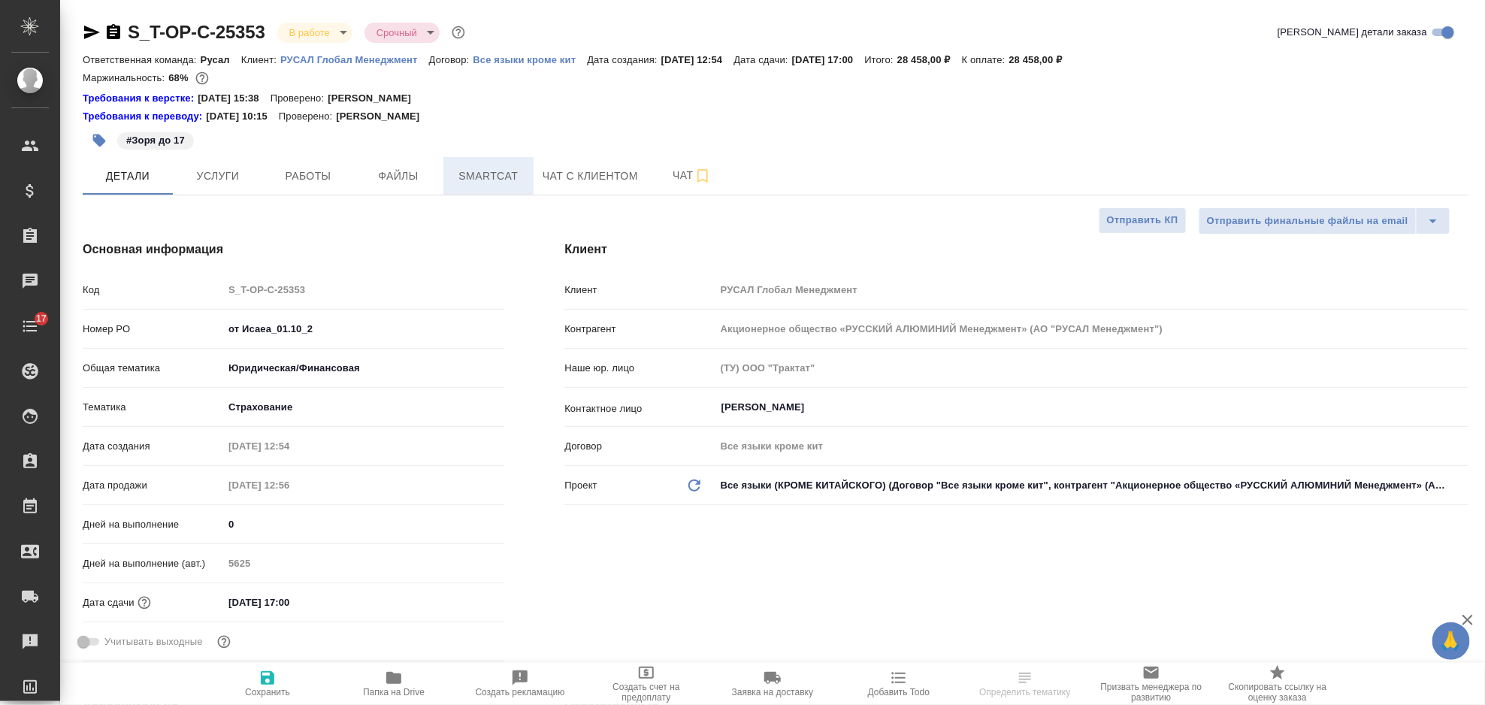
click at [465, 171] on span "Smartcat" at bounding box center [488, 176] width 72 height 19
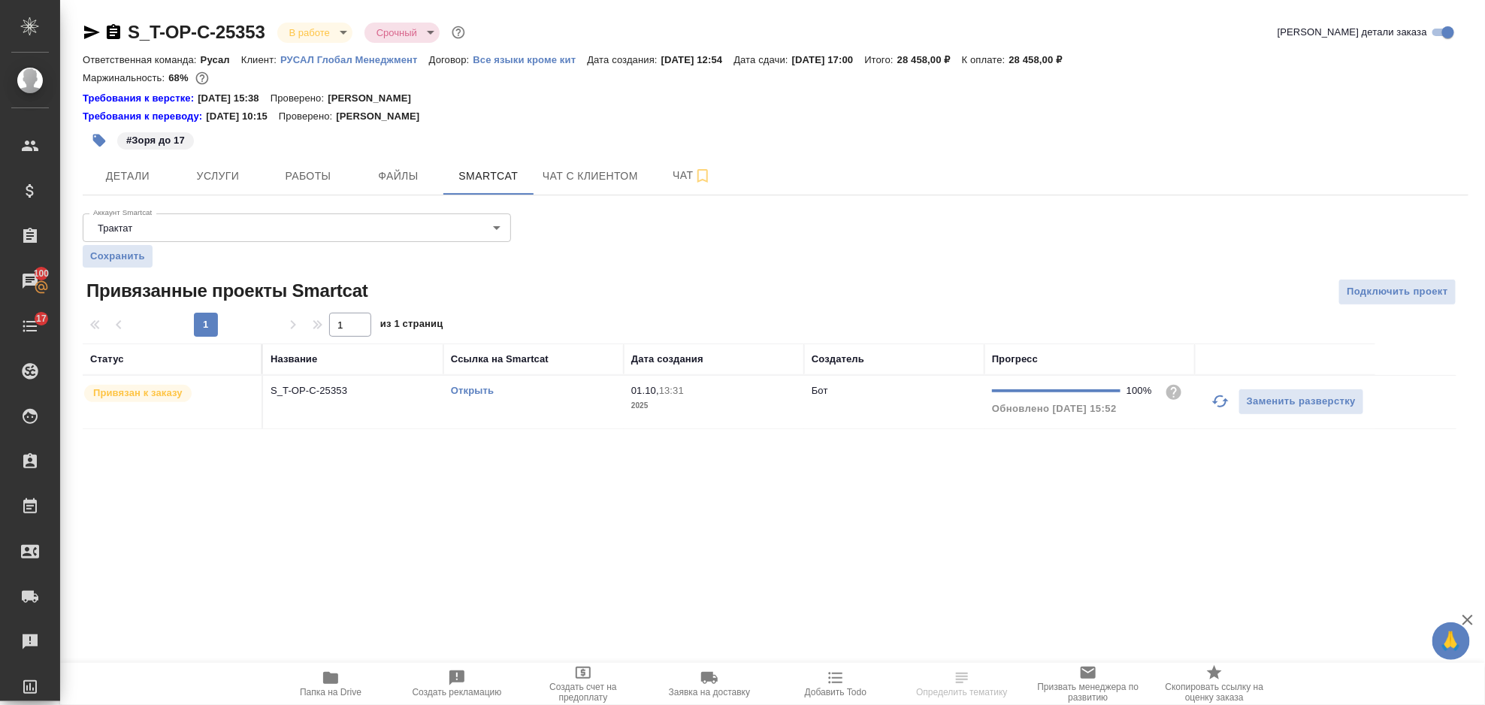
click at [468, 391] on link "Открыть" at bounding box center [472, 390] width 43 height 11
click at [241, 167] on span "Услуги" at bounding box center [218, 176] width 72 height 19
